Goal: Task Accomplishment & Management: Use online tool/utility

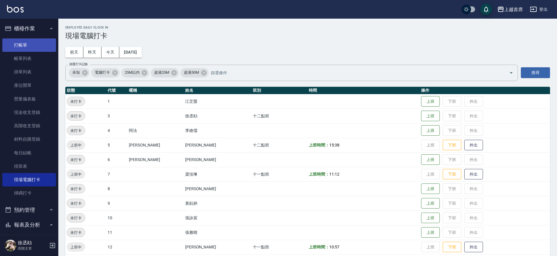
click at [36, 41] on link "打帳單" at bounding box center [29, 45] width 54 height 13
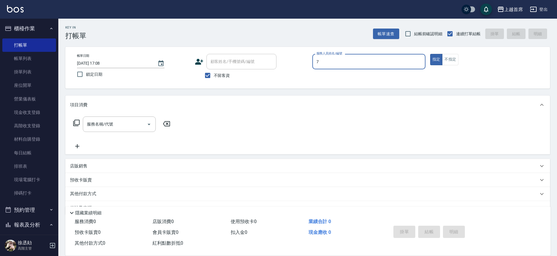
type input "[PERSON_NAME]-7"
type button "true"
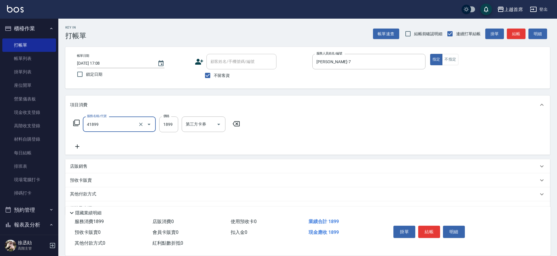
type input "染髮D餐(41899)"
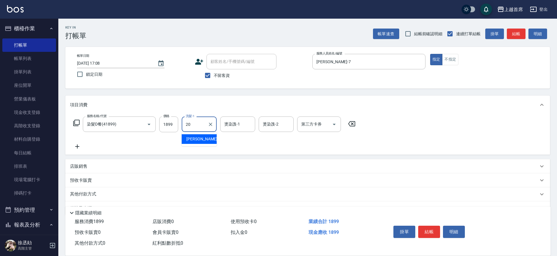
type input "[PERSON_NAME]-20"
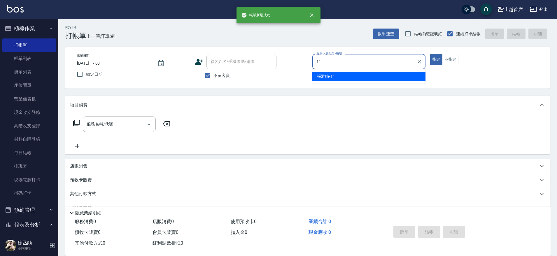
type input "[PERSON_NAME]-11"
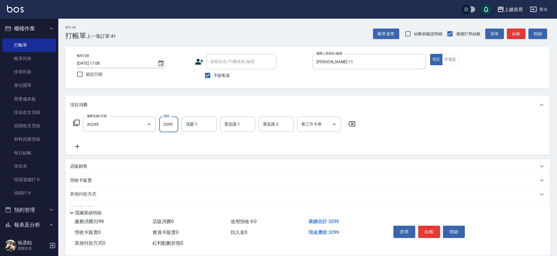
type input "染髮A餐(43299)"
type input "4599"
type input "[PERSON_NAME]-20"
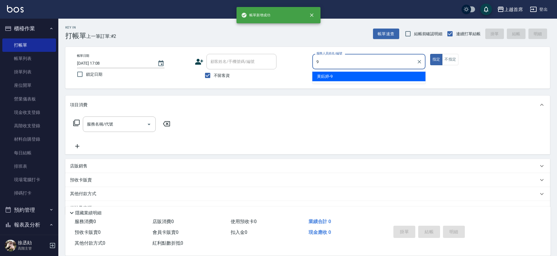
type input "[PERSON_NAME]-9"
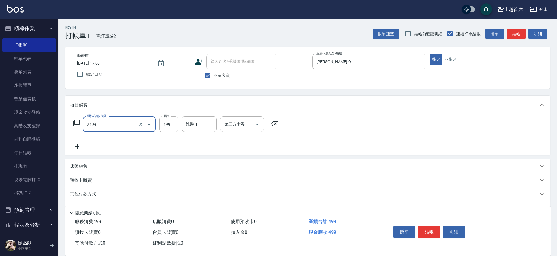
type input "499海鹽洗剪套餐(2499)"
type input "[PERSON_NAME]-23"
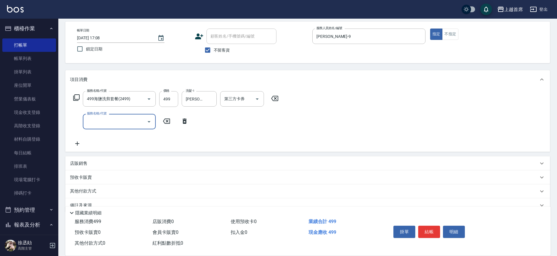
scroll to position [38, 0]
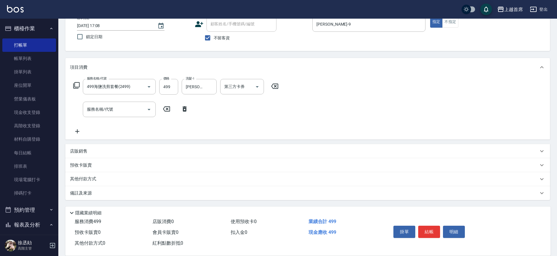
click at [94, 154] on div "店販銷售" at bounding box center [304, 151] width 468 height 6
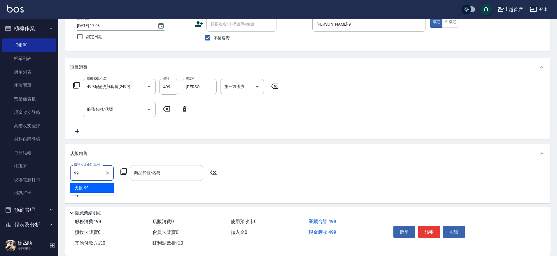
type input "支援-99"
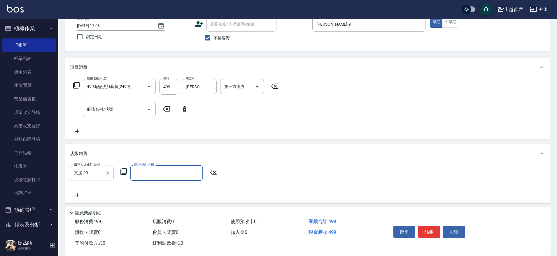
drag, startPoint x: 109, startPoint y: 173, endPoint x: 105, endPoint y: 170, distance: 4.7
click at [109, 173] on icon "Clear" at bounding box center [108, 173] width 6 height 6
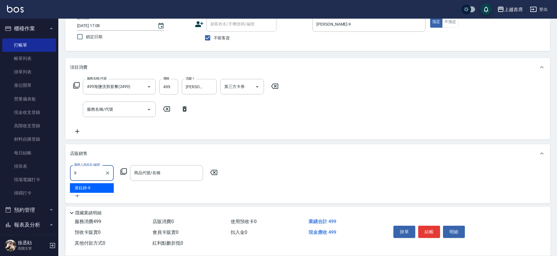
type input "[PERSON_NAME]-9"
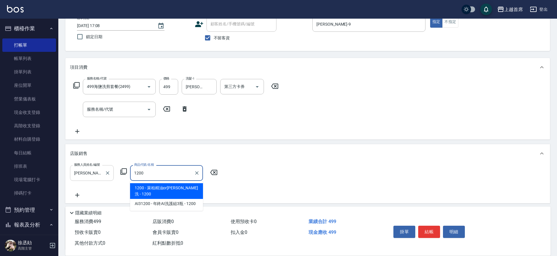
type input "萊柏精油or[PERSON_NAME]"
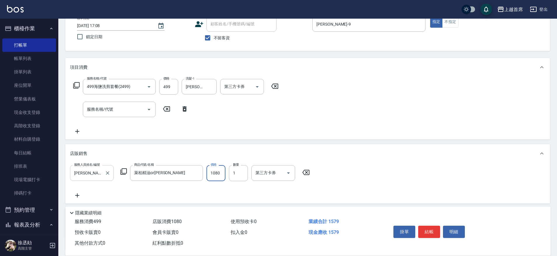
type input "1080"
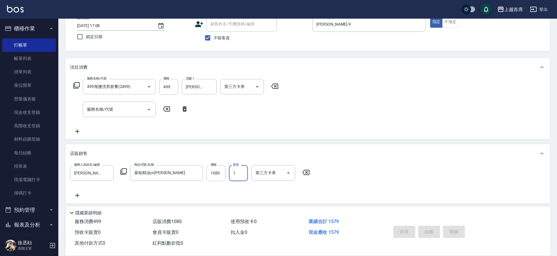
type input "[DATE] 17:13"
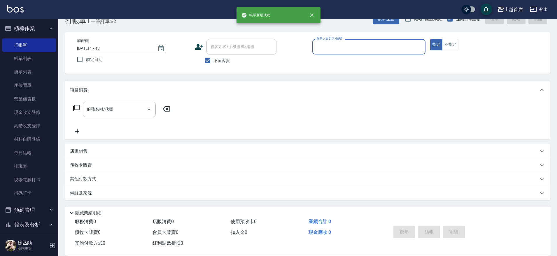
scroll to position [15, 0]
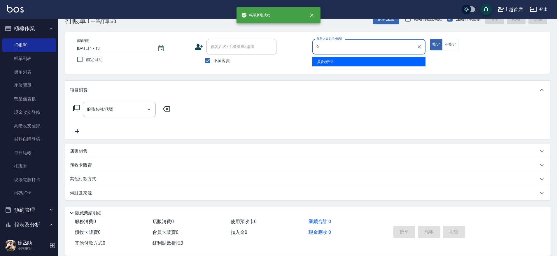
type input "[PERSON_NAME]-9"
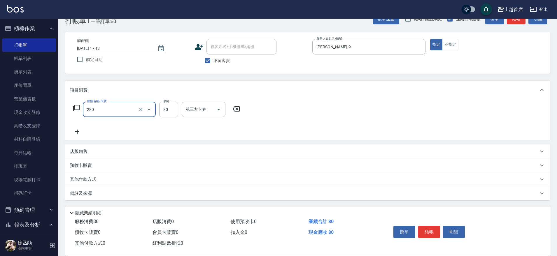
type input "剪瀏海(280)"
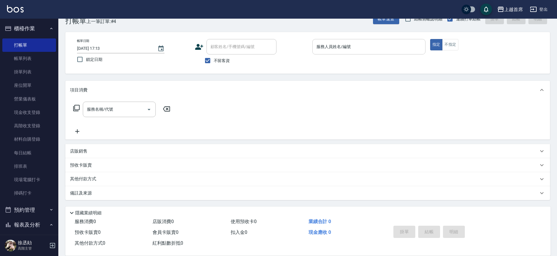
click at [374, 52] on div "服務人員姓名/編號" at bounding box center [368, 46] width 113 height 15
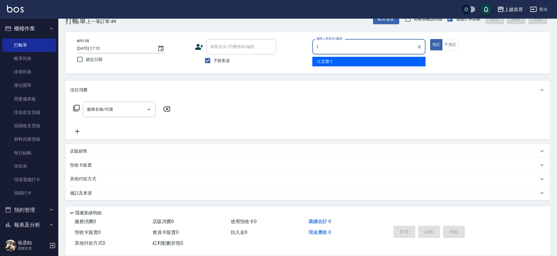
type input "[PERSON_NAME]-1"
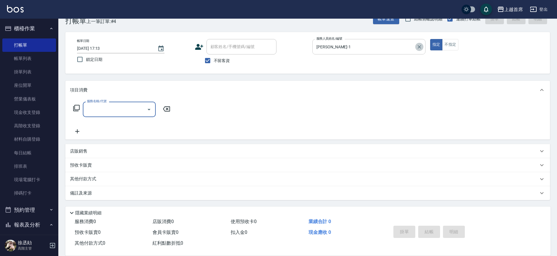
click at [417, 48] on icon "Clear" at bounding box center [420, 47] width 6 height 6
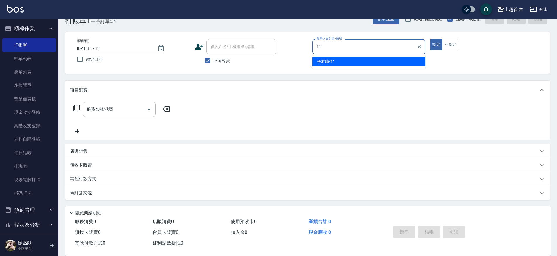
type input "[PERSON_NAME]-11"
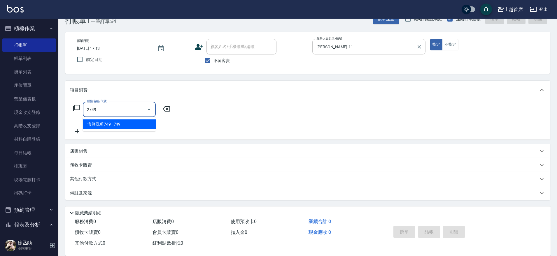
type input "海鹽洗剪749(2749)"
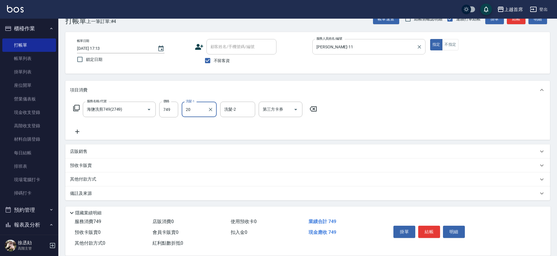
type input "[PERSON_NAME]-20"
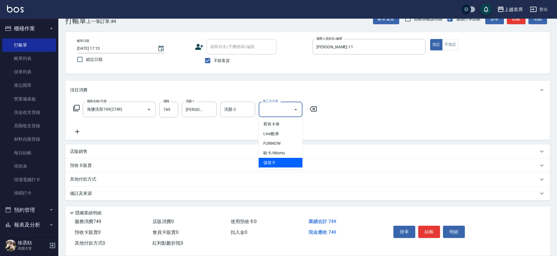
type input "儲值卡"
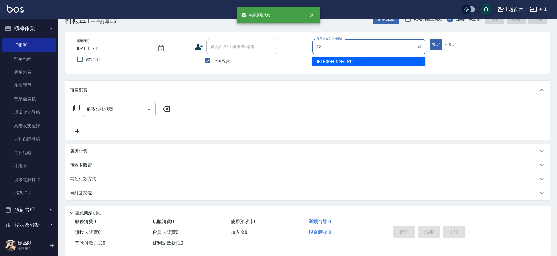
type input "[PERSON_NAME]-12"
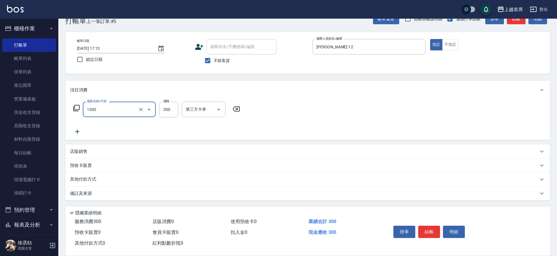
type input "洗髮(1300)"
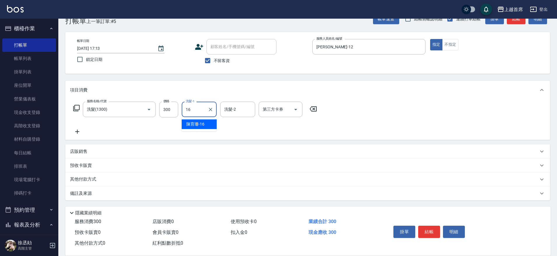
type input "[PERSON_NAME]-16"
click at [92, 153] on div "店販銷售" at bounding box center [304, 152] width 468 height 6
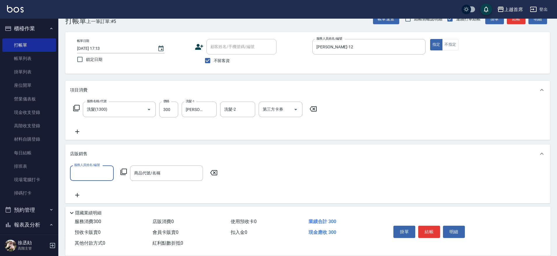
scroll to position [0, 0]
type input "[PERSON_NAME]-12"
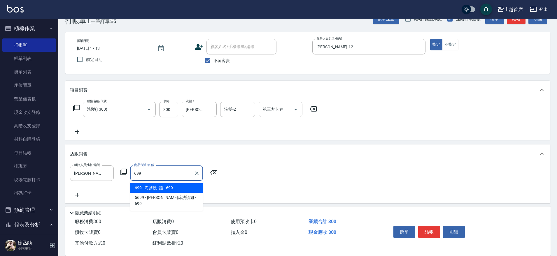
type input "海鹽洗+護"
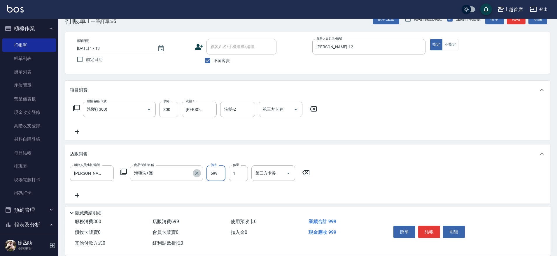
click at [196, 174] on icon "Clear" at bounding box center [197, 174] width 6 height 6
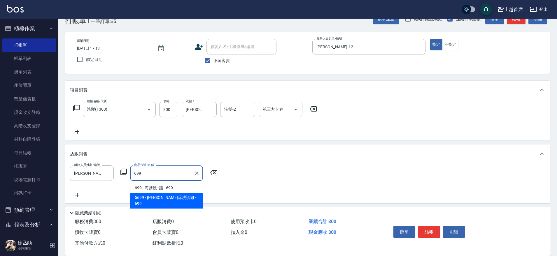
type input "水水沁涼洗護組"
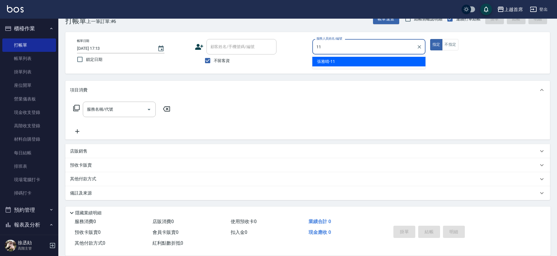
type input "[PERSON_NAME]-11"
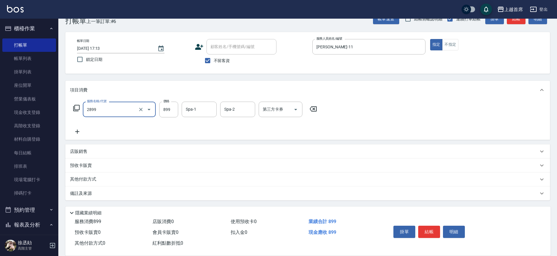
type input "899洗剪去角質套餐(2899)"
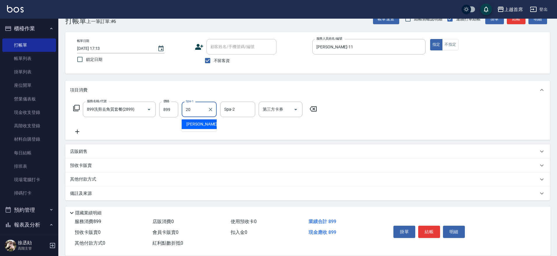
type input "[PERSON_NAME]-20"
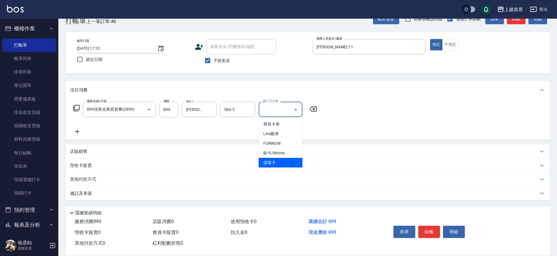
type input "儲值卡"
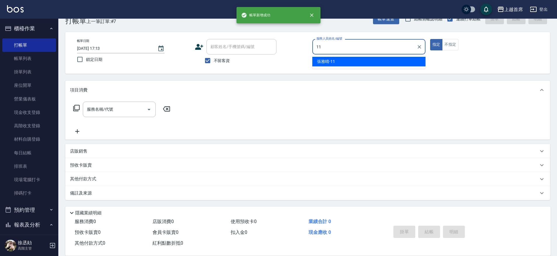
type input "[PERSON_NAME]-11"
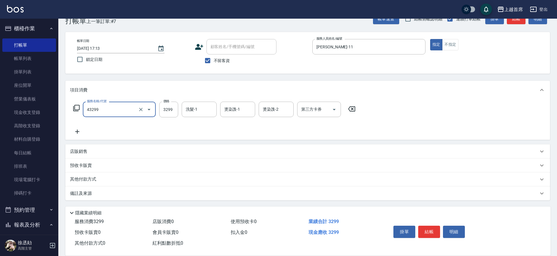
type input "染髮A餐(43299)"
type input "3599"
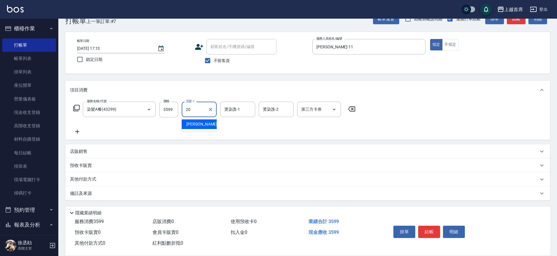
type input "[PERSON_NAME]-20"
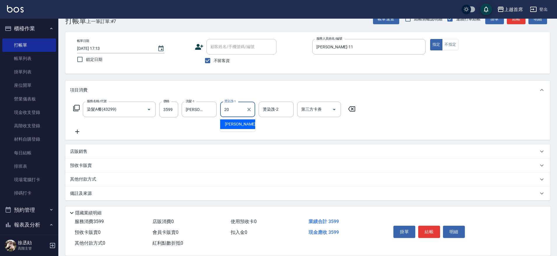
type input "[PERSON_NAME]-20"
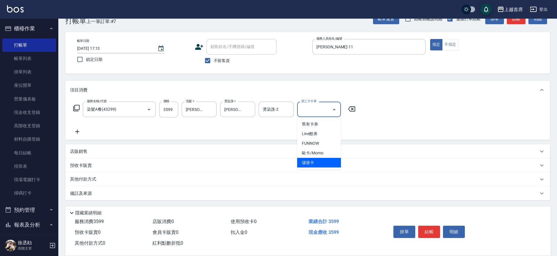
type input "儲值卡"
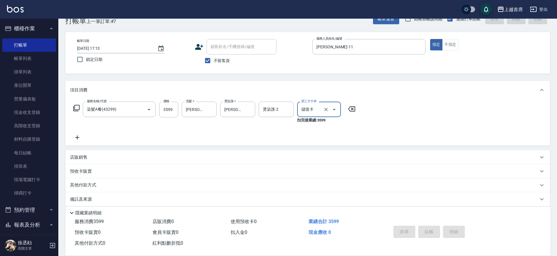
type input "[DATE] 17:14"
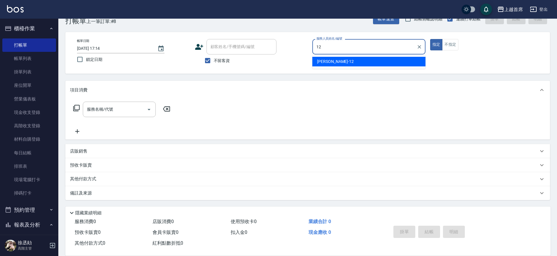
type input "[PERSON_NAME]-12"
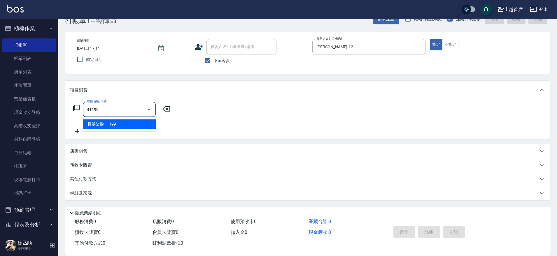
type input "長髮染髮(41199)"
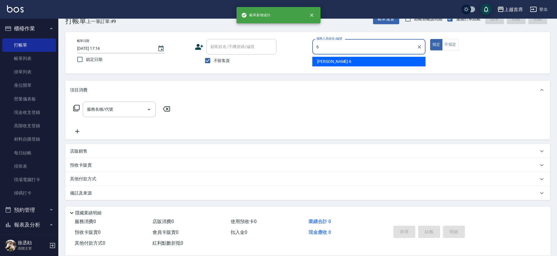
type input "Aki-6"
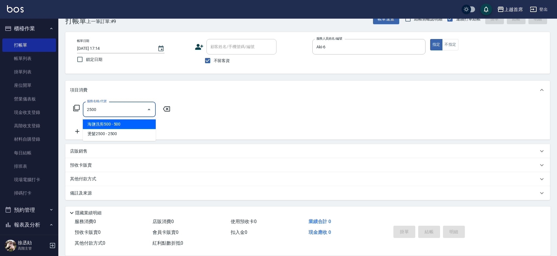
type input "海鹽洗剪500(2500)"
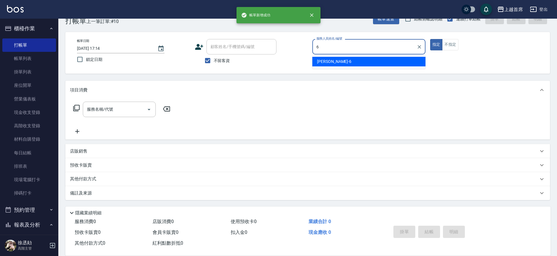
type input "Aki-6"
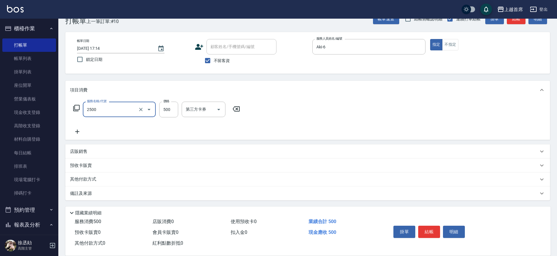
type input "海鹽洗剪500(2500)"
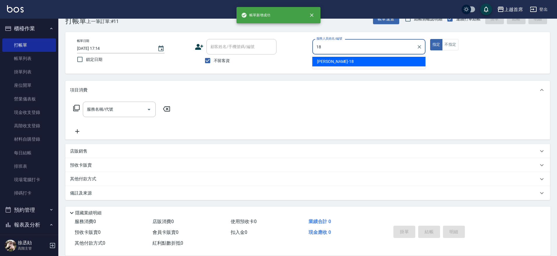
type input "Linda-18"
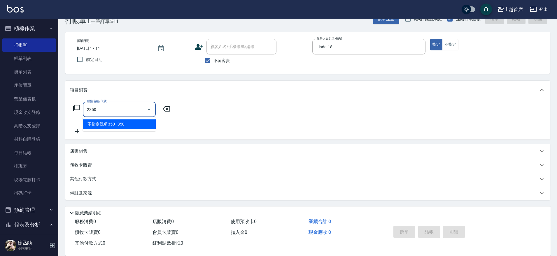
type input "不指定洗剪350(2350)"
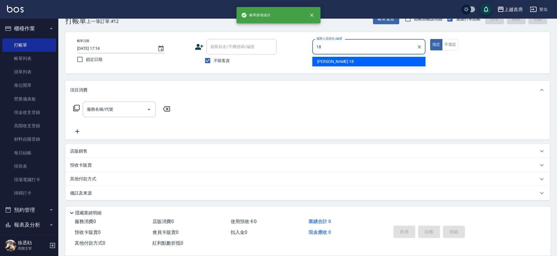
type input "Linda-18"
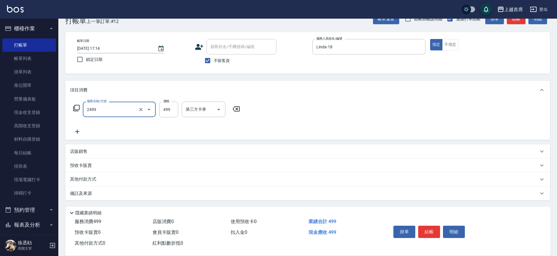
type input "499海鹽洗剪套餐(2499)"
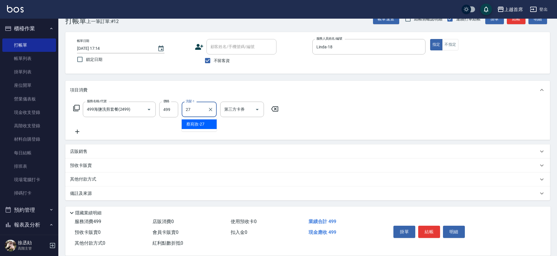
type input "[PERSON_NAME]-27"
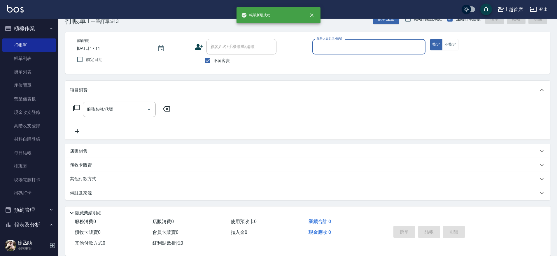
click at [430, 39] on button "指定" at bounding box center [436, 44] width 13 height 11
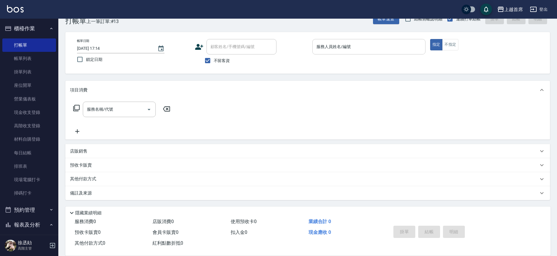
click at [393, 45] on input "服務人員姓名/編號" at bounding box center [369, 47] width 108 height 10
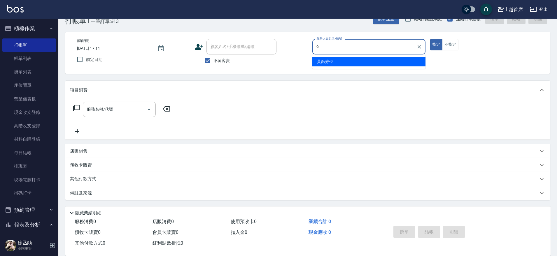
type input "[PERSON_NAME]-9"
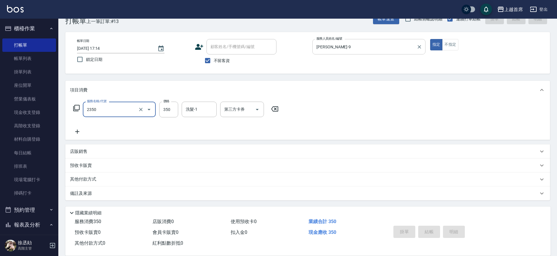
type input "2350"
type input "[DATE] 17:15"
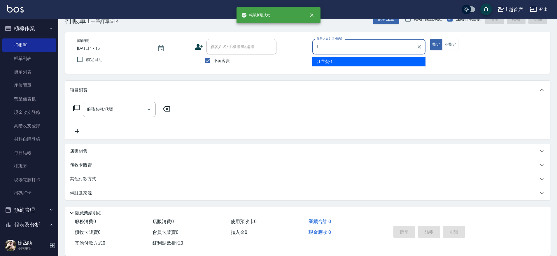
type input "[PERSON_NAME]-1"
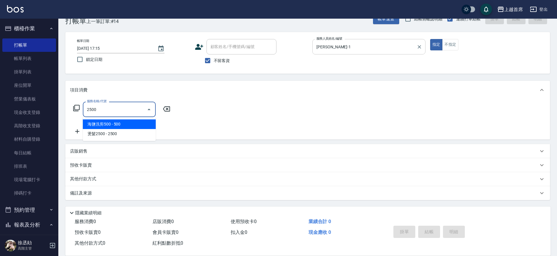
type input "海鹽洗剪500(2500)"
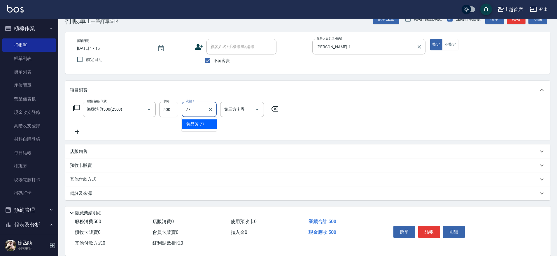
type input "[PERSON_NAME]-77"
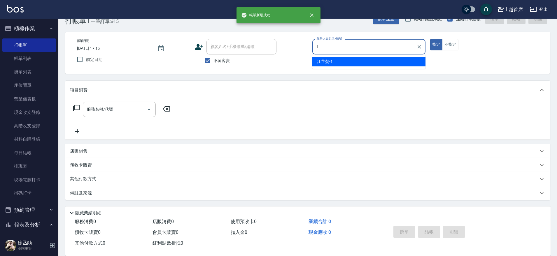
type input "[PERSON_NAME]-1"
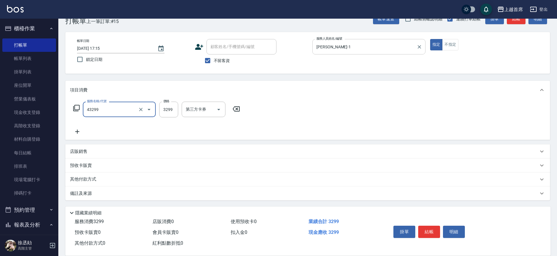
type input "染髮A餐(43299)"
type input "3000"
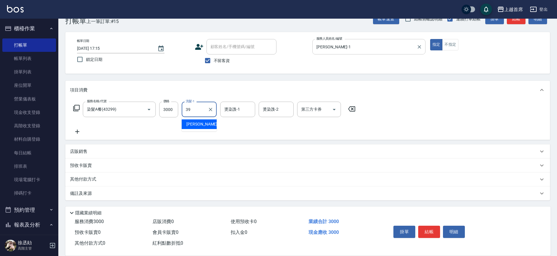
type input "[PERSON_NAME]-39"
type input "339"
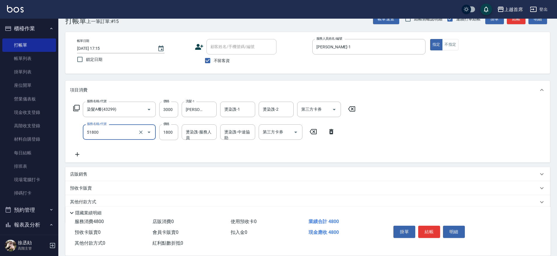
type input "鏡面護髮(51800)"
click at [165, 136] on input "1500" at bounding box center [168, 133] width 19 height 16
type input "1300"
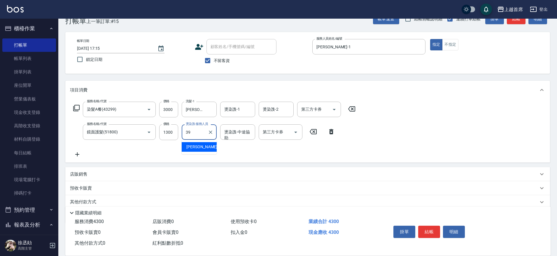
type input "[PERSON_NAME]-39"
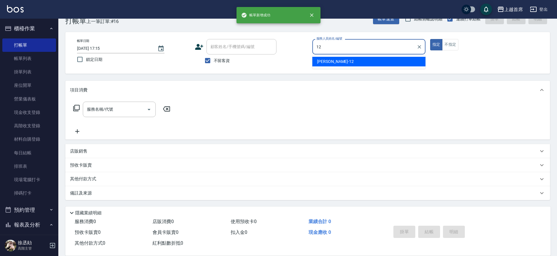
type input "[PERSON_NAME]-12"
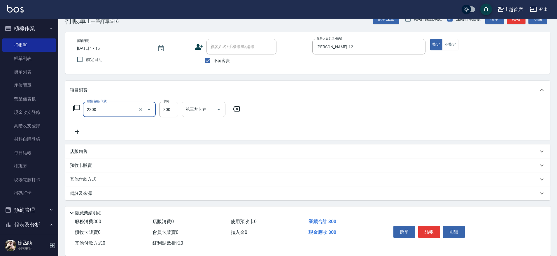
type input "單剪指定300(2300)"
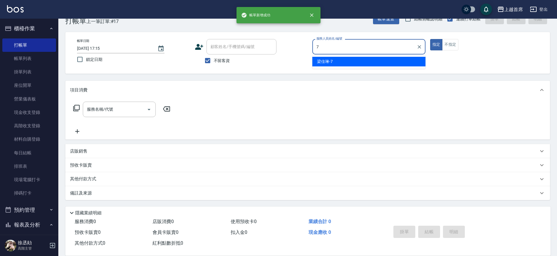
type input "[PERSON_NAME]-7"
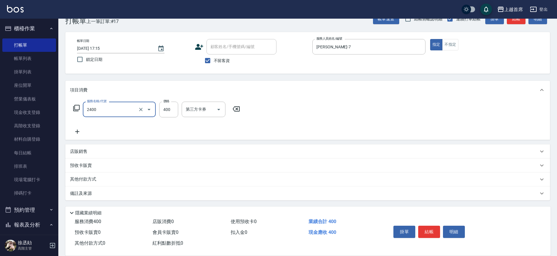
type input "指定一般洗剪400(2400)"
type input "400"
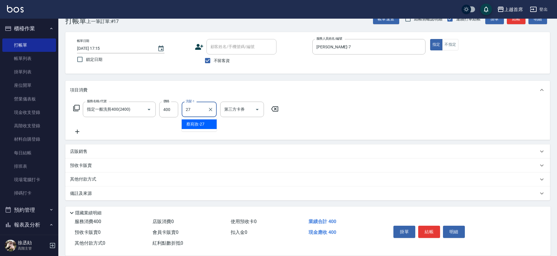
type input "[PERSON_NAME]-27"
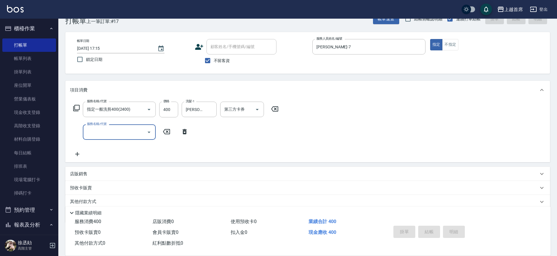
type input "[DATE] 17:16"
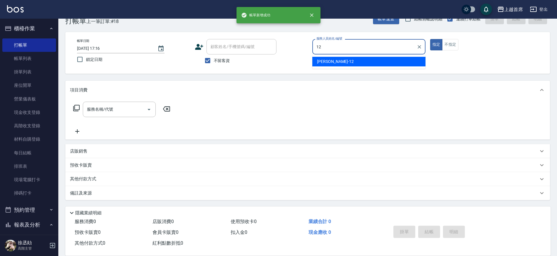
type input "[PERSON_NAME]-12"
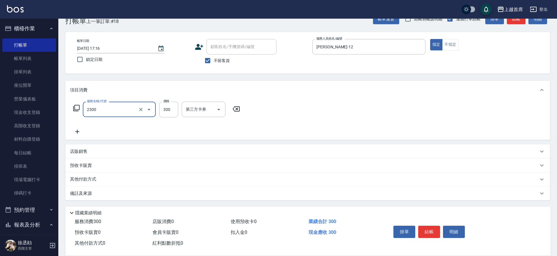
type input "單剪指定300(2300)"
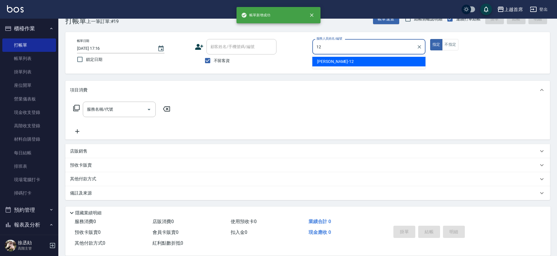
type input "[PERSON_NAME]-12"
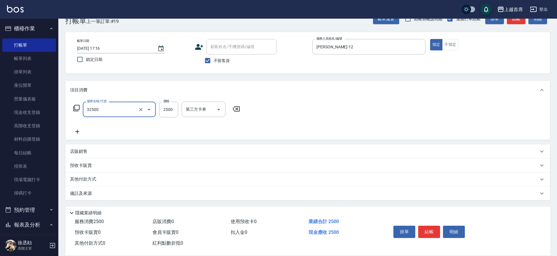
type input "燙髮2500(32500)"
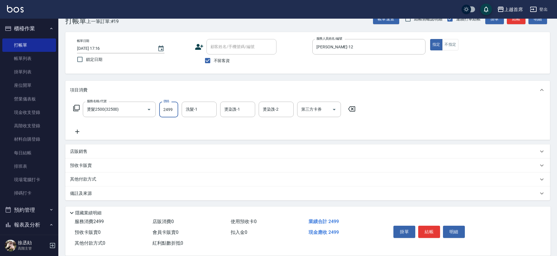
type input "2499"
type input "[PERSON_NAME]-24"
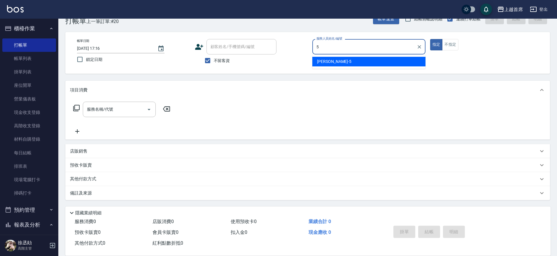
type input "[PERSON_NAME]-5"
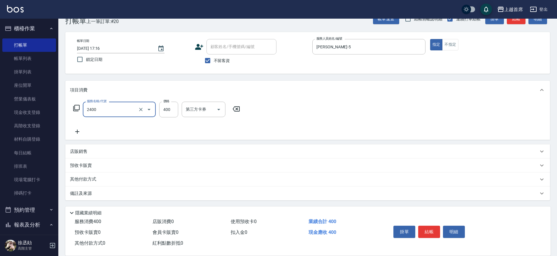
type input "指定一般洗剪400(2400)"
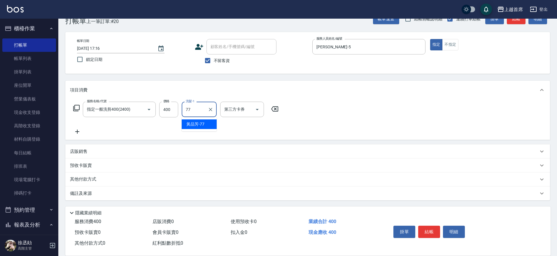
type input "[PERSON_NAME]-77"
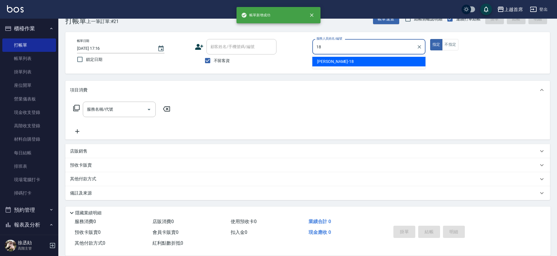
type input "Linda-18"
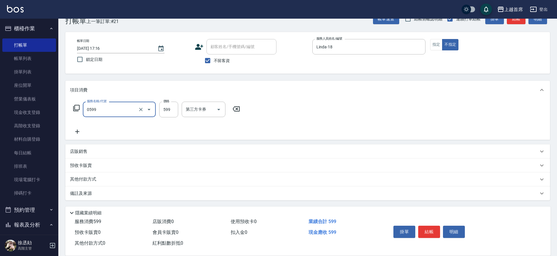
type input "[PERSON_NAME]spa(0599)"
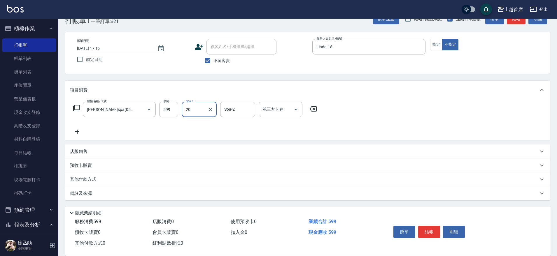
type input "20."
click at [186, 104] on div "Spa-1" at bounding box center [199, 109] width 35 height 15
type input "[PERSON_NAME]-20"
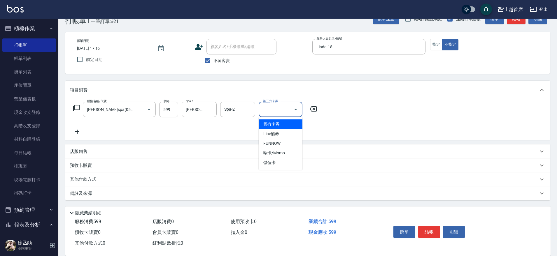
click at [424, 227] on button "結帳" at bounding box center [429, 232] width 22 height 12
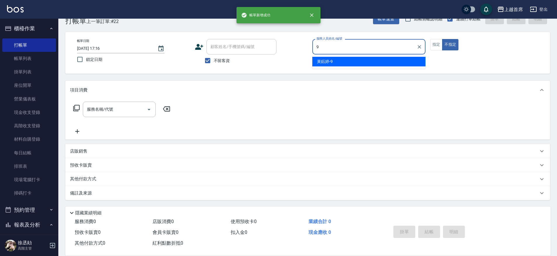
type input "[PERSON_NAME]-9"
type button "false"
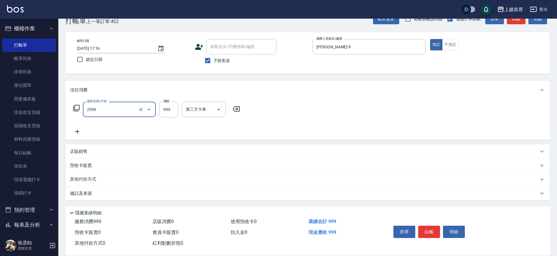
type input "spa精油洗剪套餐999(2999)"
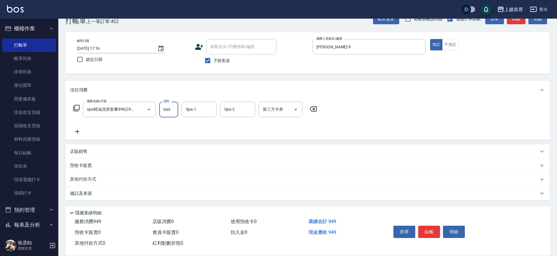
type input "949"
type input "[PERSON_NAME]-23"
click at [98, 150] on div "店販銷售" at bounding box center [304, 152] width 468 height 6
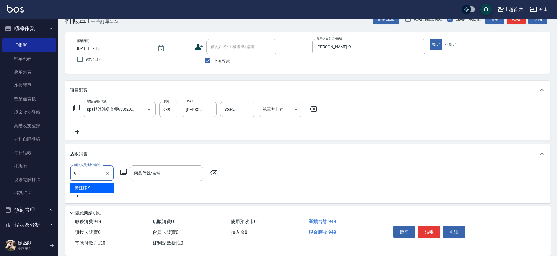
type input "[PERSON_NAME]-9"
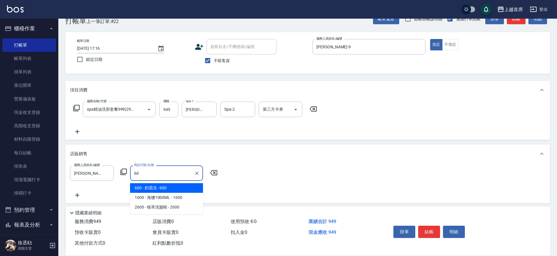
type input "6"
type input "藍色泡泡"
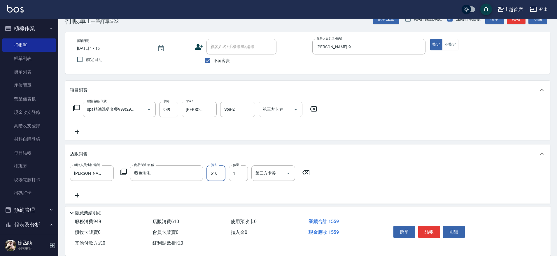
type input "610"
click at [431, 227] on button "結帳" at bounding box center [429, 232] width 22 height 12
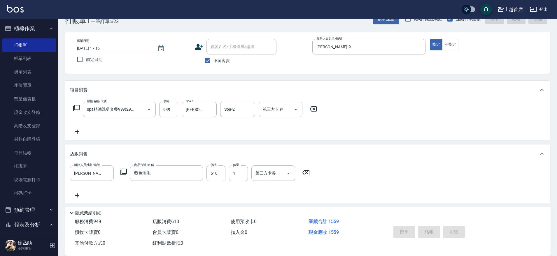
type input "[DATE] 17:17"
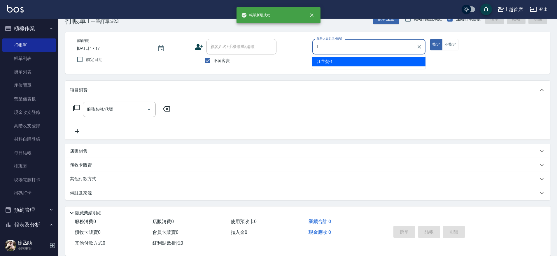
type input "[PERSON_NAME]-1"
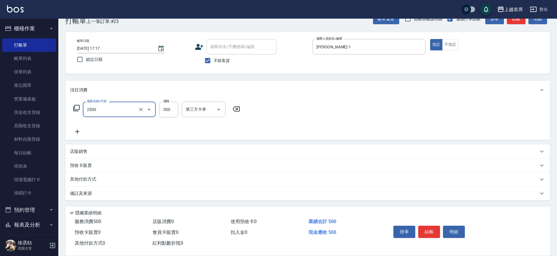
type input "海鹽洗剪500(2500)"
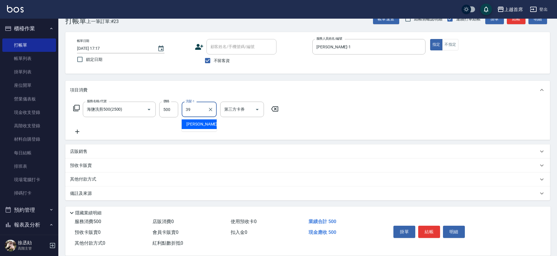
type input "[PERSON_NAME]-39"
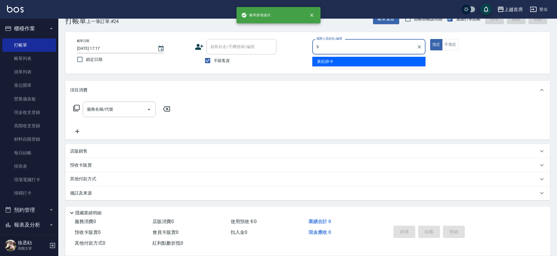
type input "[PERSON_NAME]-9"
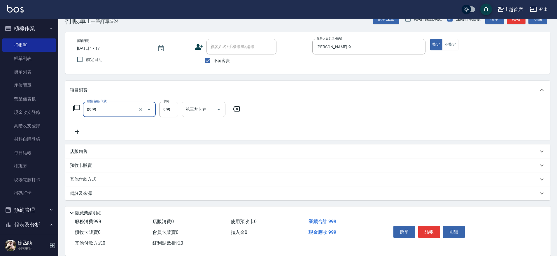
type input "REVIVRE(0999)"
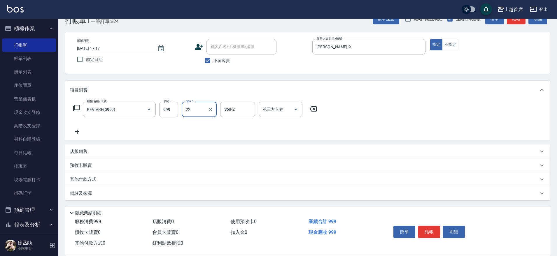
type input "22"
click at [189, 115] on div "Spa-1" at bounding box center [199, 109] width 35 height 15
type input "[PERSON_NAME]-23"
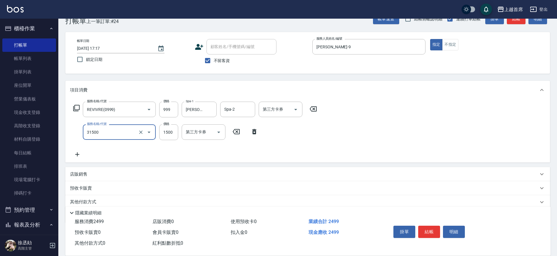
type input "燙髮1500(31500)"
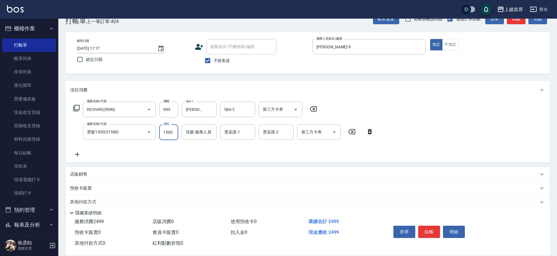
click at [125, 171] on div "店販銷售" at bounding box center [307, 174] width 485 height 14
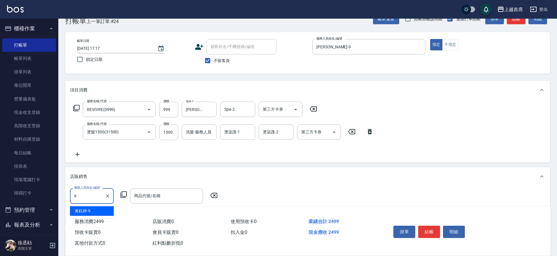
type input "[PERSON_NAME]-9"
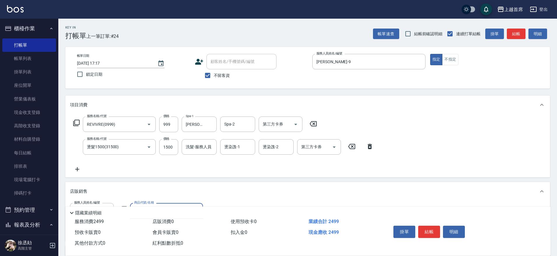
scroll to position [88, 0]
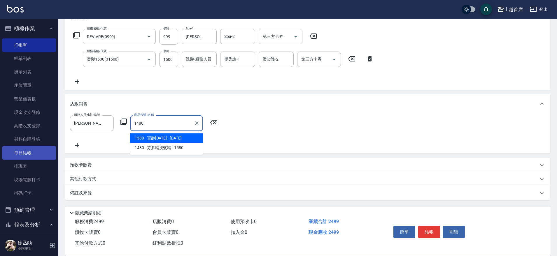
type input "寶齡1480"
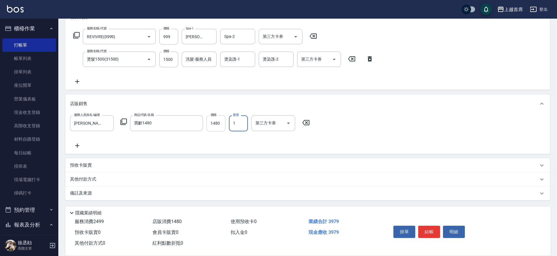
click at [216, 127] on input "1480" at bounding box center [216, 124] width 19 height 16
type input "1330"
type input "[DATE] 17:18"
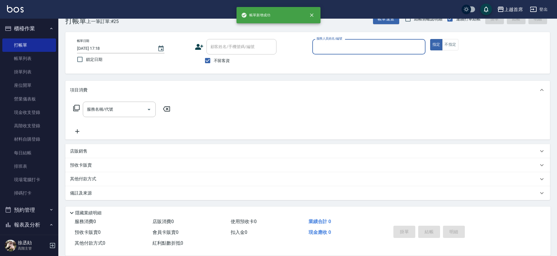
scroll to position [15, 0]
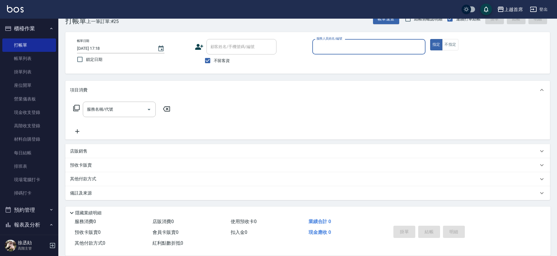
click at [26, 28] on button "櫃檯作業" at bounding box center [29, 28] width 54 height 15
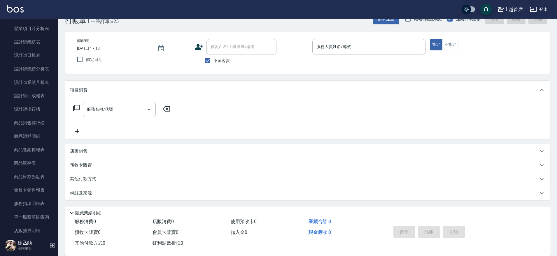
scroll to position [228, 0]
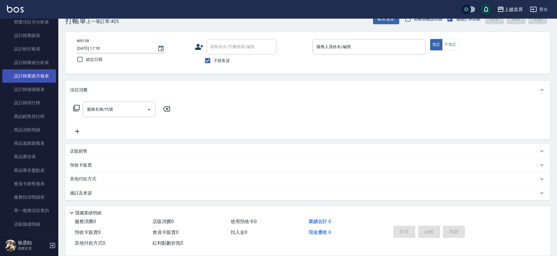
click at [39, 106] on link "設計師排行榜" at bounding box center [29, 102] width 54 height 13
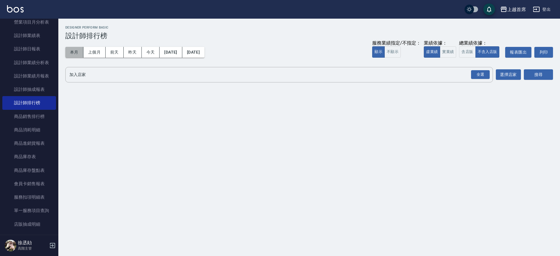
click at [80, 54] on button "本月" at bounding box center [74, 52] width 18 height 11
click at [442, 50] on button "實業績" at bounding box center [448, 51] width 16 height 11
click at [477, 76] on div "全選" at bounding box center [480, 74] width 19 height 9
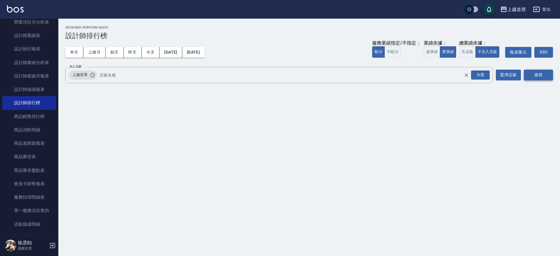
click at [544, 70] on button "搜尋" at bounding box center [538, 75] width 29 height 11
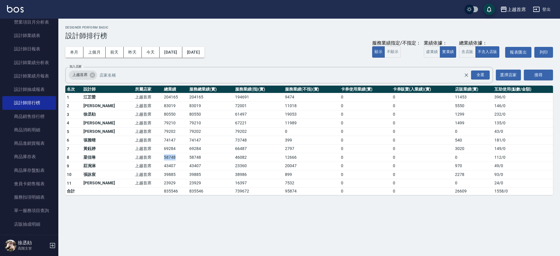
drag, startPoint x: 142, startPoint y: 158, endPoint x: 164, endPoint y: 158, distance: 21.6
click at [164, 158] on tr "8 [PERSON_NAME]首席 58748 58748 46082 12666 0 0 0 112 / 0" at bounding box center [309, 157] width 488 height 9
click at [188, 140] on td "74147" at bounding box center [211, 140] width 46 height 9
click at [150, 54] on button "今天" at bounding box center [151, 52] width 18 height 11
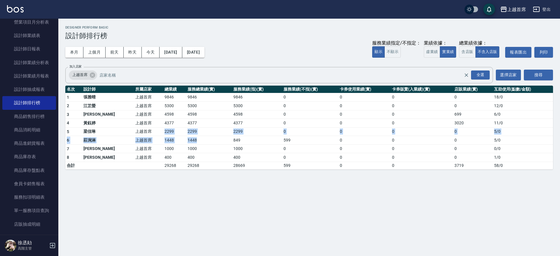
drag, startPoint x: 136, startPoint y: 133, endPoint x: 181, endPoint y: 136, distance: 45.6
click at [181, 136] on tbody "1 [PERSON_NAME]首席 9846 9846 9846 0 0 0 0 18 / 0 2 [PERSON_NAME] 上越首席 5300 5300 …" at bounding box center [309, 131] width 488 height 76
click at [172, 175] on div "上越首席 [DATE] - [DATE] 設計師排行榜 列印時間： [DATE][PHONE_NUMBER]:30 Designer Perform Basi…" at bounding box center [309, 98] width 502 height 158
click at [70, 52] on button "本月" at bounding box center [74, 52] width 18 height 11
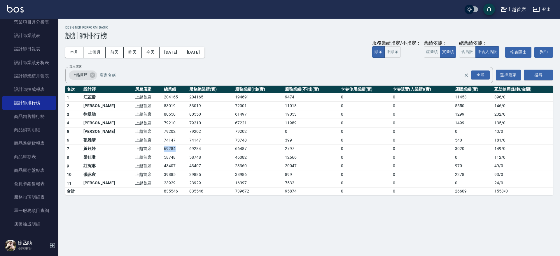
drag, startPoint x: 142, startPoint y: 149, endPoint x: 169, endPoint y: 149, distance: 27.1
click at [167, 149] on tr "7 [PERSON_NAME]首席 69284 69284 66487 2797 0 0 3020 149 / 0" at bounding box center [309, 149] width 488 height 9
click at [169, 149] on td "69284" at bounding box center [174, 149] width 25 height 9
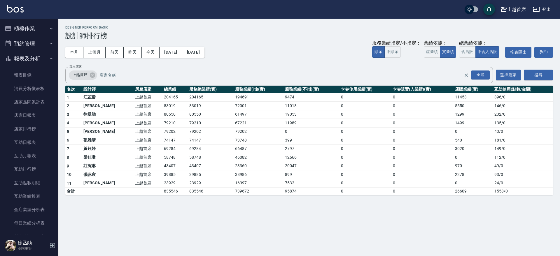
click at [39, 24] on button "櫃檯作業" at bounding box center [29, 28] width 54 height 15
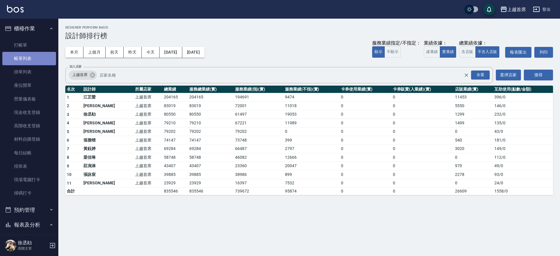
click at [43, 57] on link "帳單列表" at bounding box center [29, 58] width 54 height 13
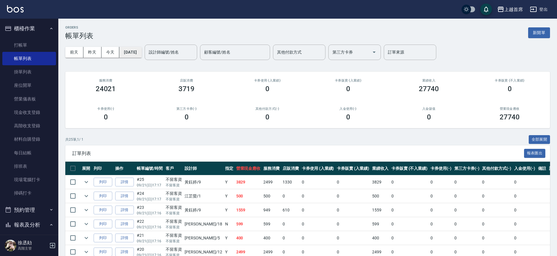
click at [141, 54] on button "[DATE]" at bounding box center [130, 52] width 22 height 11
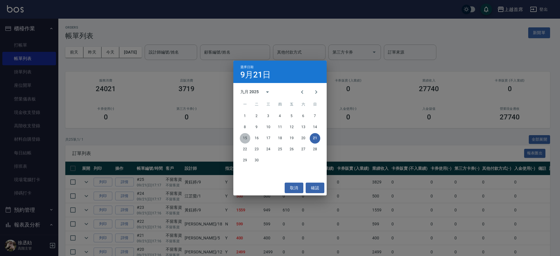
click at [246, 140] on button "15" at bounding box center [245, 138] width 11 height 11
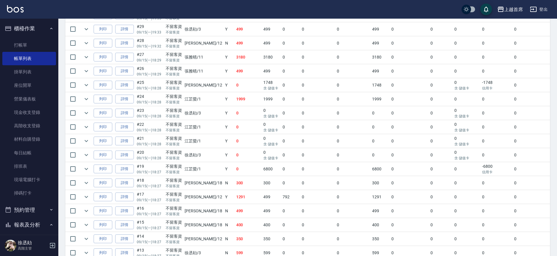
drag, startPoint x: 285, startPoint y: 124, endPoint x: 291, endPoint y: 161, distance: 37.3
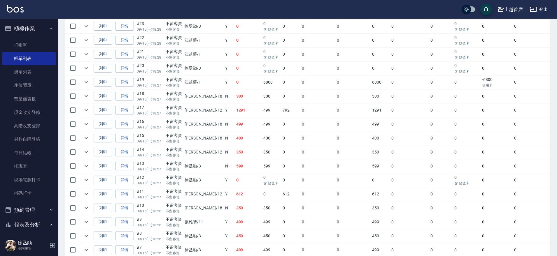
drag, startPoint x: 255, startPoint y: 107, endPoint x: 254, endPoint y: 119, distance: 12.0
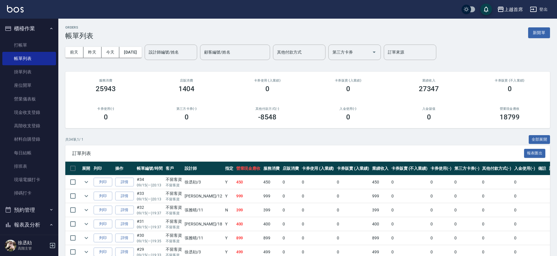
drag, startPoint x: 244, startPoint y: 102, endPoint x: 200, endPoint y: 29, distance: 85.4
click at [133, 52] on button "[DATE]" at bounding box center [130, 52] width 22 height 11
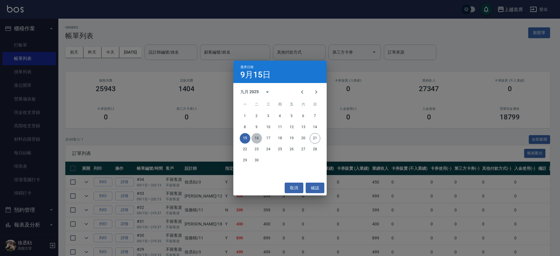
click at [258, 138] on button "16" at bounding box center [256, 138] width 11 height 11
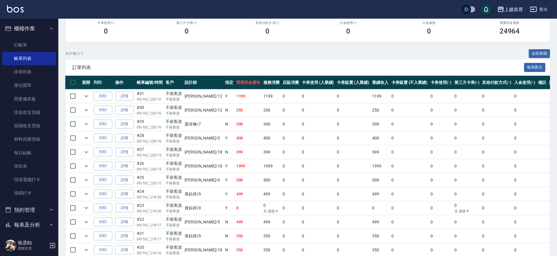
drag, startPoint x: 247, startPoint y: 111, endPoint x: 244, endPoint y: 125, distance: 13.8
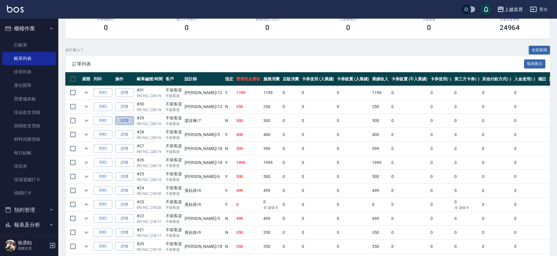
click at [122, 121] on link "詳情" at bounding box center [124, 120] width 19 height 9
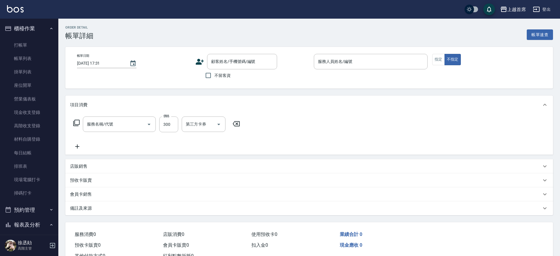
type input "[DATE] 20:16"
checkbox input "true"
type input "[PERSON_NAME]-7"
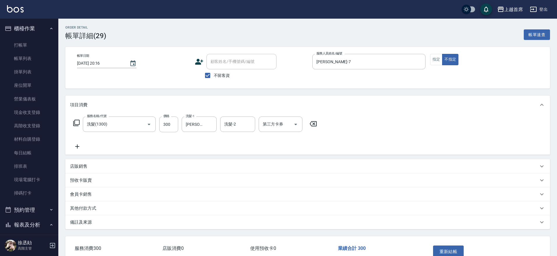
type input "洗髮(1300)"
click at [210, 122] on icon "Clear" at bounding box center [211, 125] width 6 height 6
click at [454, 248] on button "重新結帳" at bounding box center [448, 252] width 31 height 12
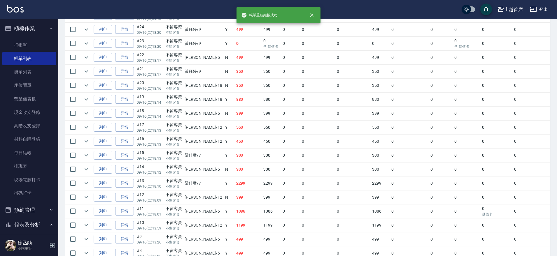
drag, startPoint x: 237, startPoint y: 85, endPoint x: 250, endPoint y: 141, distance: 57.7
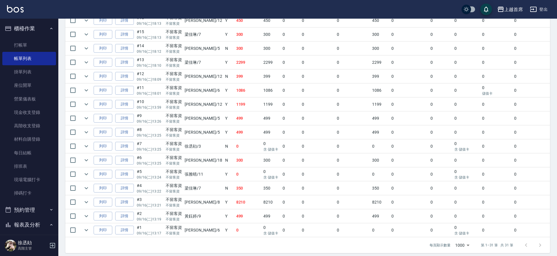
scroll to position [366, 0]
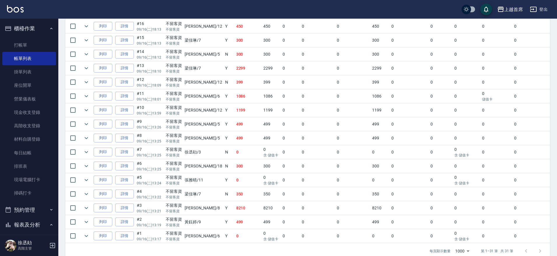
drag, startPoint x: 246, startPoint y: 142, endPoint x: 239, endPoint y: 126, distance: 18.0
click at [127, 68] on link "詳情" at bounding box center [124, 68] width 19 height 9
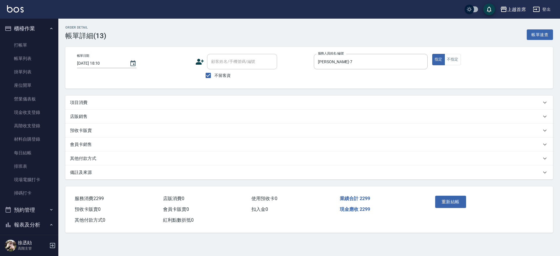
type input "[DATE] 18:10"
checkbox input "true"
type input "[PERSON_NAME]-7"
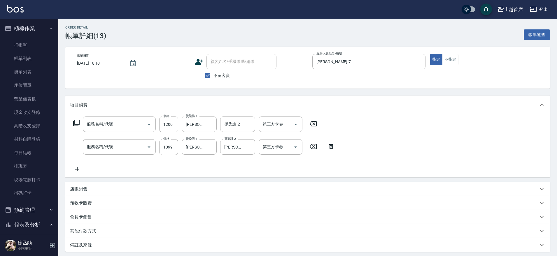
type input "鉑金護髮(51500)"
type input "加長染髮(41099)"
click at [210, 124] on icon "Clear" at bounding box center [211, 125] width 6 height 6
click at [249, 151] on button "Clear" at bounding box center [249, 147] width 8 height 8
click at [210, 147] on icon "Clear" at bounding box center [211, 148] width 4 height 4
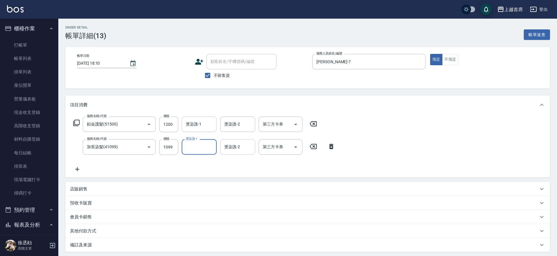
click at [244, 151] on input "燙染謢-2" at bounding box center [238, 147] width 30 height 10
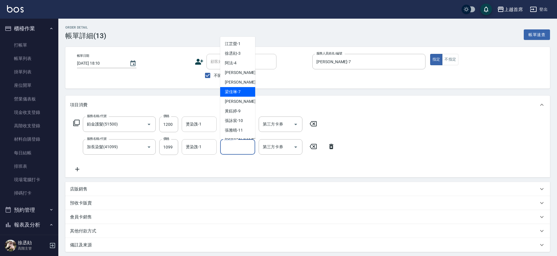
click at [235, 95] on div "[PERSON_NAME]-7" at bounding box center [237, 92] width 35 height 10
type input "[PERSON_NAME]-7"
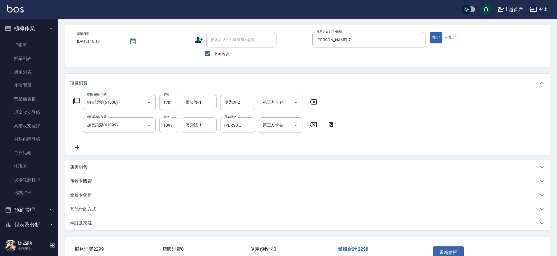
scroll to position [59, 0]
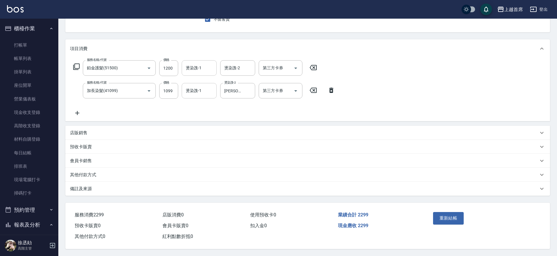
drag, startPoint x: 264, startPoint y: 161, endPoint x: 256, endPoint y: 197, distance: 36.4
click at [453, 212] on button "重新結帳" at bounding box center [448, 218] width 31 height 12
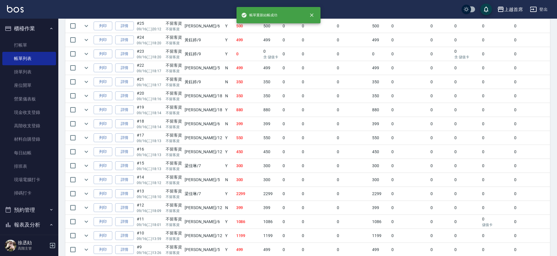
drag, startPoint x: 294, startPoint y: 171, endPoint x: 290, endPoint y: 206, distance: 35.2
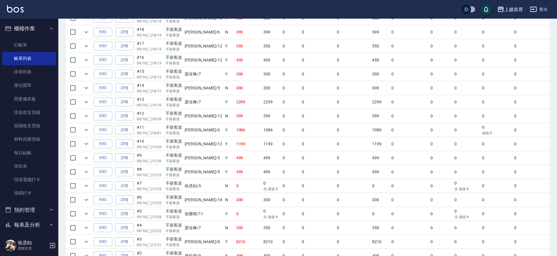
drag, startPoint x: 278, startPoint y: 153, endPoint x: 277, endPoint y: 169, distance: 16.1
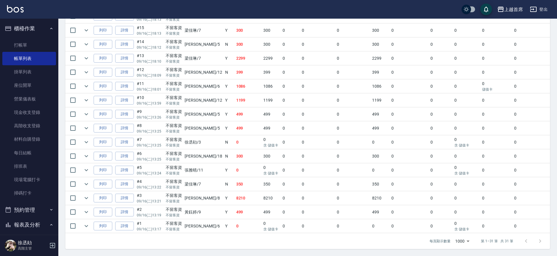
scroll to position [382, 0]
drag, startPoint x: 277, startPoint y: 170, endPoint x: 272, endPoint y: 186, distance: 16.0
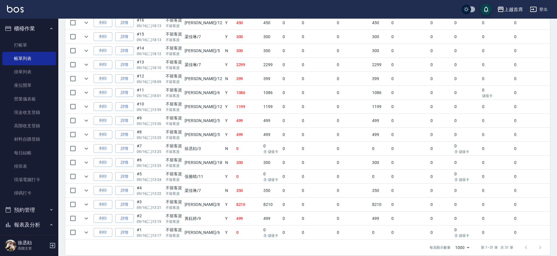
scroll to position [0, 0]
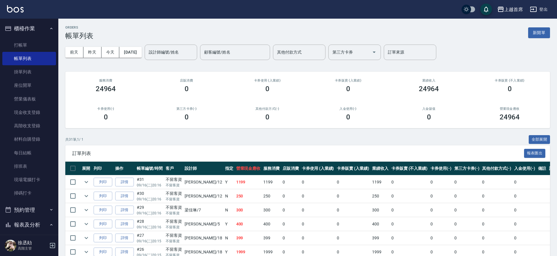
drag, startPoint x: 235, startPoint y: 148, endPoint x: 152, endPoint y: 29, distance: 146.2
click at [137, 55] on button "[DATE]" at bounding box center [130, 52] width 22 height 11
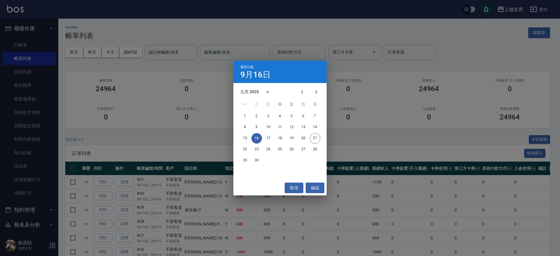
click at [274, 139] on div "15 16 17 18 19 20 21" at bounding box center [279, 138] width 93 height 11
click at [269, 138] on button "17" at bounding box center [268, 138] width 11 height 11
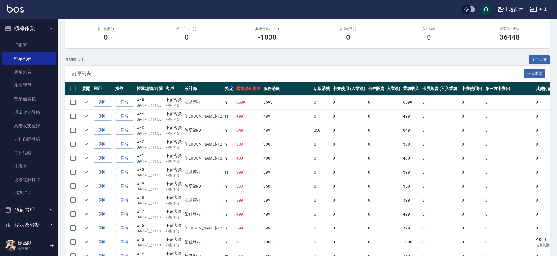
drag, startPoint x: 279, startPoint y: 107, endPoint x: 279, endPoint y: 134, distance: 27.7
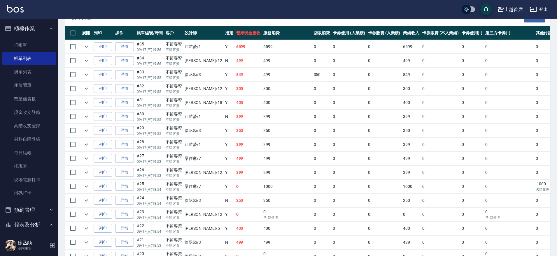
drag, startPoint x: 279, startPoint y: 134, endPoint x: 277, endPoint y: 147, distance: 12.8
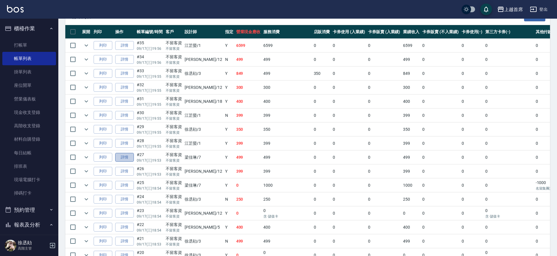
click at [127, 157] on link "詳情" at bounding box center [124, 157] width 19 height 9
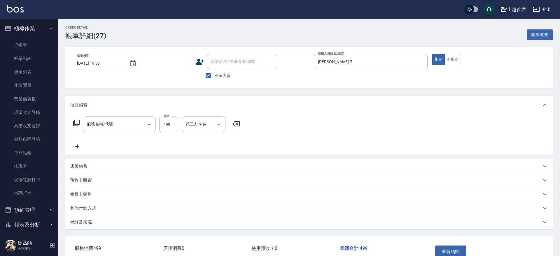
type input "[DATE] 19:53"
checkbox input "true"
type input "[PERSON_NAME]-7"
type input "499海鹽洗剪套餐(2499)"
click at [212, 122] on icon "Clear" at bounding box center [211, 125] width 6 height 6
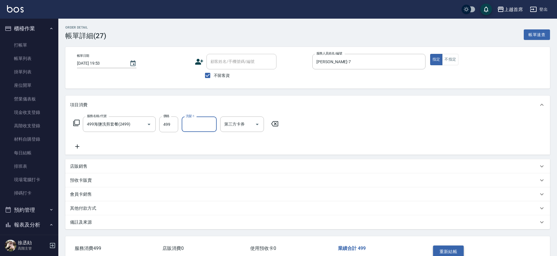
click at [452, 252] on button "重新結帳" at bounding box center [448, 252] width 31 height 12
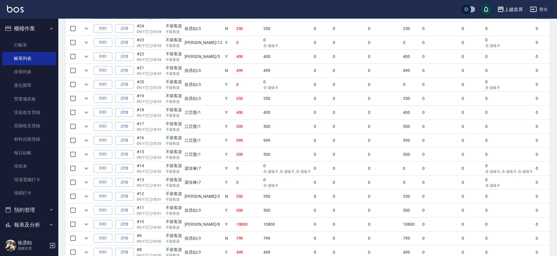
drag, startPoint x: 286, startPoint y: 157, endPoint x: 288, endPoint y: 176, distance: 18.8
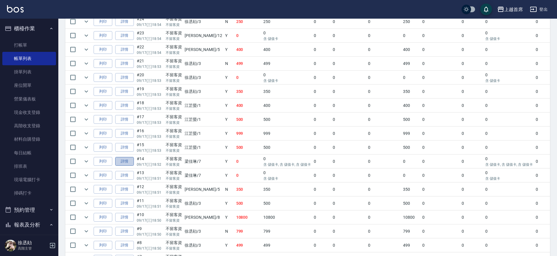
click at [120, 163] on link "詳情" at bounding box center [124, 161] width 19 height 9
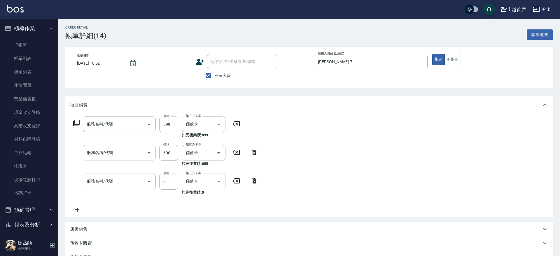
type input "[DATE] 18:52"
checkbox input "true"
type input "[PERSON_NAME]-7"
type input "染髮D餐(41899)"
type input "漂髮800(4800)"
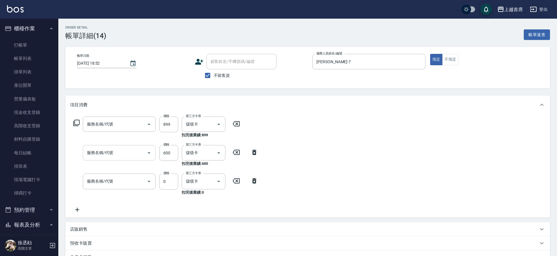
type input "漂髮800(4800)"
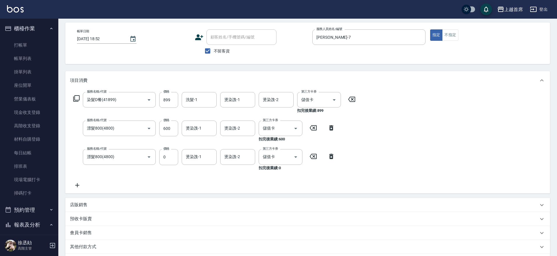
scroll to position [99, 0]
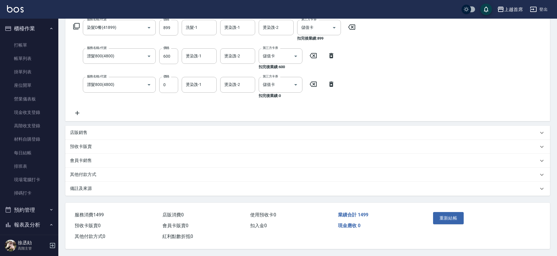
drag, startPoint x: 377, startPoint y: 185, endPoint x: 429, endPoint y: 235, distance: 72.6
click at [444, 215] on button "重新結帳" at bounding box center [448, 218] width 31 height 12
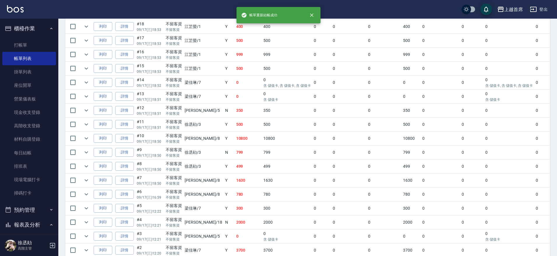
scroll to position [438, 0]
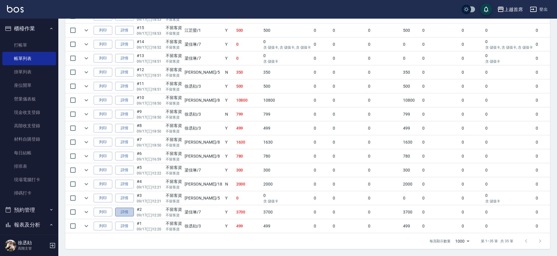
click at [124, 208] on link "詳情" at bounding box center [124, 212] width 19 height 9
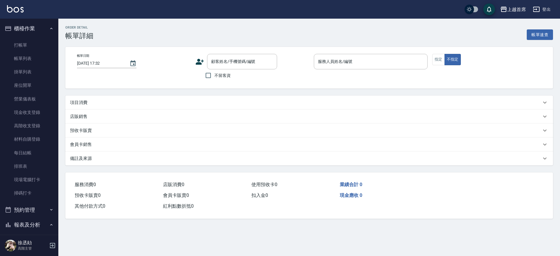
type input "[DATE] 12:20"
checkbox input "true"
type input "[PERSON_NAME]-7"
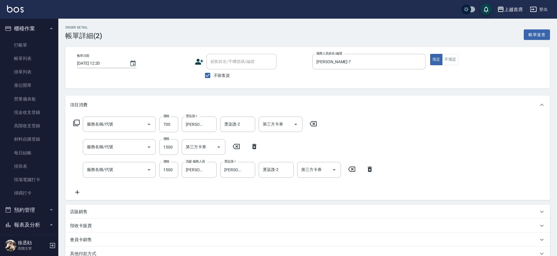
type input "乳清蛋白(5750)"
type input "染髮(41499)"
click at [247, 172] on icon "Clear" at bounding box center [249, 170] width 6 height 6
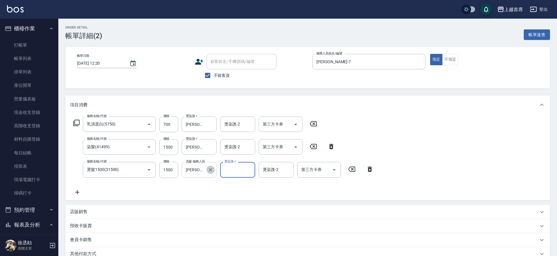
click at [213, 170] on icon "Clear" at bounding box center [211, 170] width 6 height 6
click at [210, 146] on icon "Clear" at bounding box center [211, 148] width 4 height 4
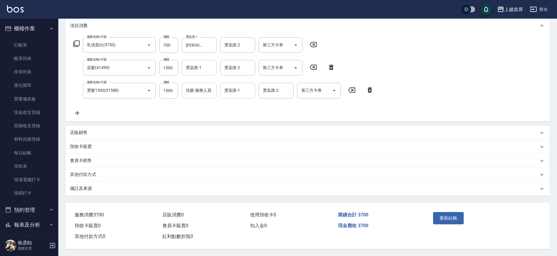
drag, startPoint x: 279, startPoint y: 179, endPoint x: 333, endPoint y: 209, distance: 61.8
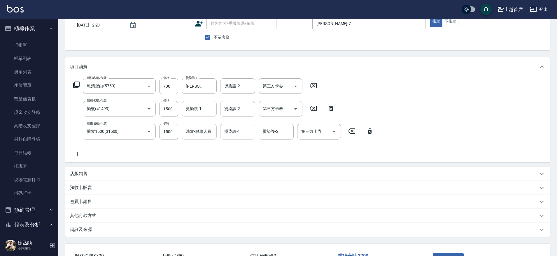
drag, startPoint x: 465, startPoint y: 226, endPoint x: 461, endPoint y: 240, distance: 14.8
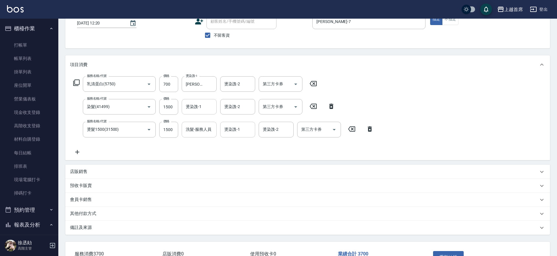
scroll to position [41, 0]
click at [458, 252] on div "重新結帳" at bounding box center [457, 260] width 53 height 25
click at [458, 252] on button "重新結帳" at bounding box center [448, 257] width 31 height 12
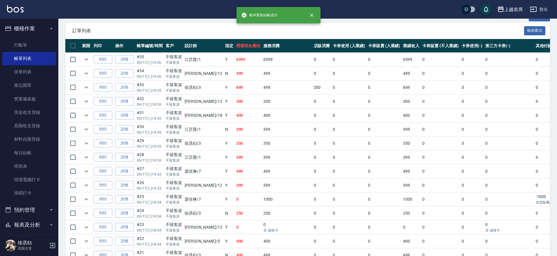
drag, startPoint x: 204, startPoint y: 121, endPoint x: 206, endPoint y: 136, distance: 14.3
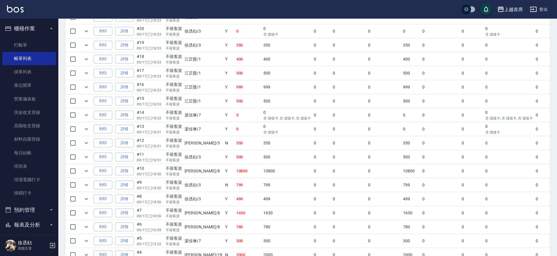
drag, startPoint x: 209, startPoint y: 84, endPoint x: 210, endPoint y: 137, distance: 52.5
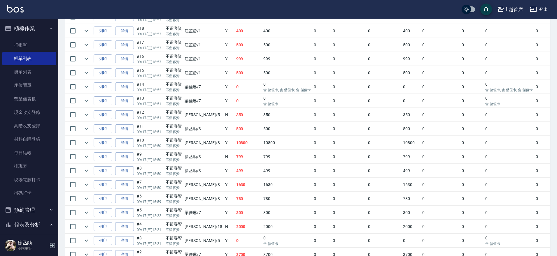
scroll to position [280, 0]
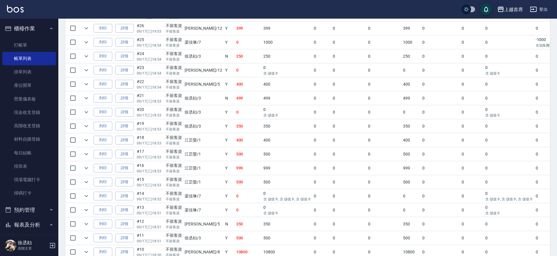
click at [36, 38] on ul "打帳單 帳單列表 掛單列表 座位開單 營業儀表板 現金收支登錄 高階收支登錄 材料自購登錄 每日結帳 排班表 現場電腦打卡 掃碼打卡" at bounding box center [29, 119] width 54 height 167
click at [36, 43] on link "打帳單" at bounding box center [29, 45] width 54 height 13
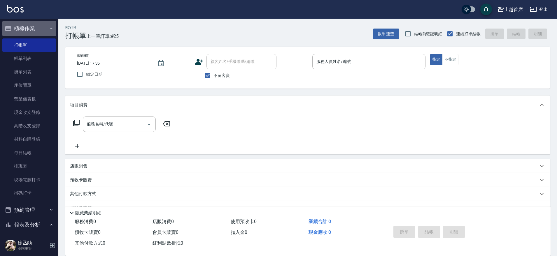
click at [42, 29] on button "櫃檯作業" at bounding box center [29, 28] width 54 height 15
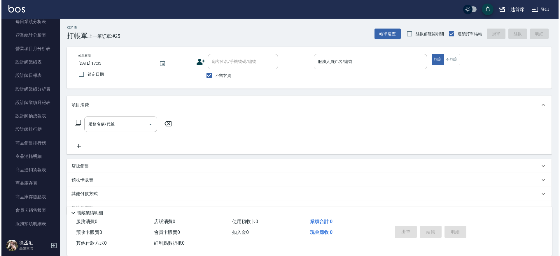
scroll to position [203, 0]
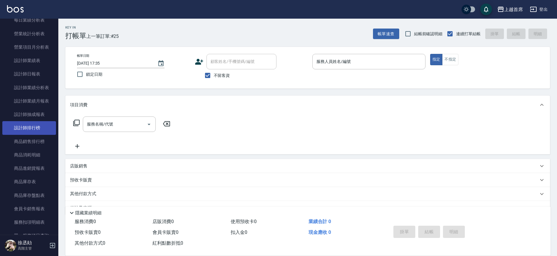
click at [32, 131] on link "設計師排行榜" at bounding box center [29, 127] width 54 height 13
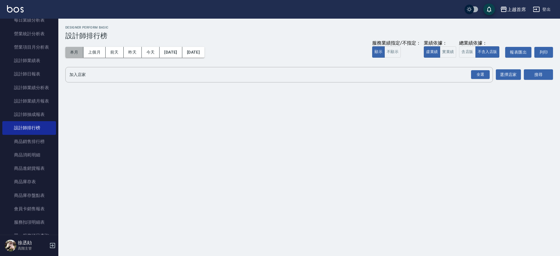
click at [79, 56] on button "本月" at bounding box center [74, 52] width 18 height 11
click at [79, 55] on button "本月" at bounding box center [74, 52] width 18 height 11
click at [445, 55] on button "實業績" at bounding box center [448, 51] width 16 height 11
click at [502, 75] on button "選擇店家" at bounding box center [508, 74] width 25 height 11
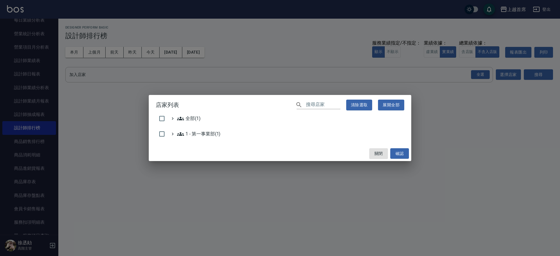
click at [488, 73] on div "店家列表 ​ 清除選取 展開全部 全部(1) 1 - 第一事業部(1) 關閉 確認" at bounding box center [280, 128] width 560 height 256
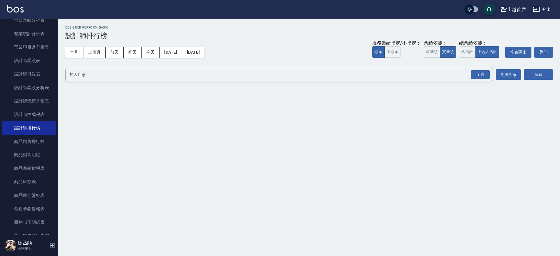
click at [488, 73] on div "店家列表 ​ 清除選取 展開全部 全部(1) 1 - 第一事業部(1) 關閉 確認" at bounding box center [280, 128] width 560 height 256
click at [488, 73] on div "全選" at bounding box center [480, 74] width 19 height 9
click at [548, 77] on button "搜尋" at bounding box center [538, 75] width 29 height 11
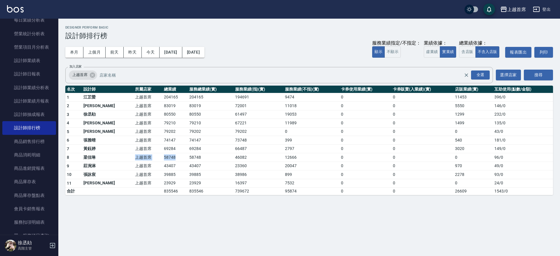
drag, startPoint x: 98, startPoint y: 160, endPoint x: 163, endPoint y: 160, distance: 64.5
click at [163, 160] on tr "8 [PERSON_NAME]首席 58748 58748 46082 12666 0 0 0 96 / 0" at bounding box center [309, 157] width 488 height 9
click at [163, 160] on td "58748" at bounding box center [174, 157] width 25 height 9
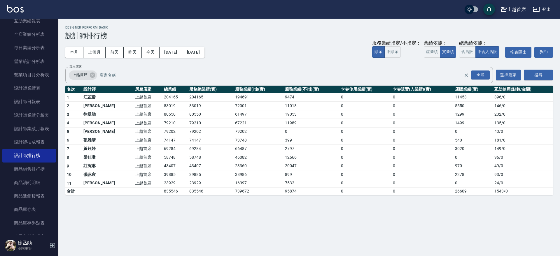
scroll to position [169, 0]
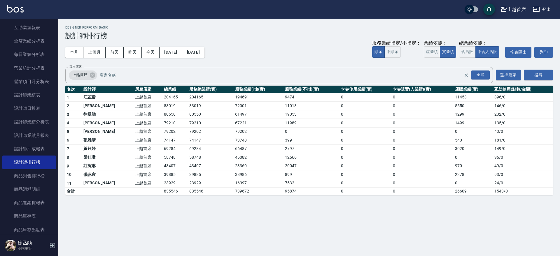
drag, startPoint x: 55, startPoint y: 112, endPoint x: 50, endPoint y: 110, distance: 4.6
click at [54, 111] on nav "櫃檯作業 打帳單 帳單列表 掛單列表 座位開單 營業儀表板 現金收支登錄 高階收支登錄 材料自購登錄 每日結帳 排班表 現場電腦打卡 掃碼打卡 預約管理 預約…" at bounding box center [29, 127] width 58 height 216
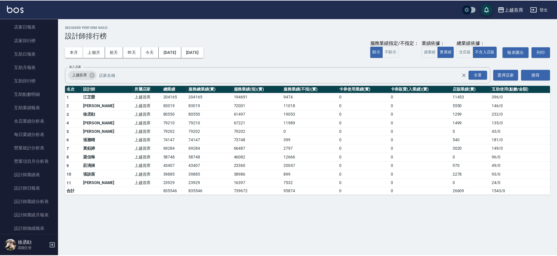
scroll to position [86, 0]
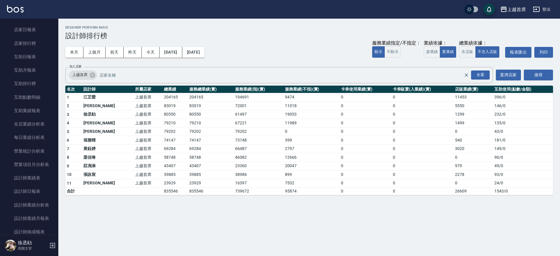
drag, startPoint x: 44, startPoint y: 79, endPoint x: 56, endPoint y: 72, distance: 13.8
click at [44, 80] on link "互助排行榜" at bounding box center [29, 83] width 54 height 13
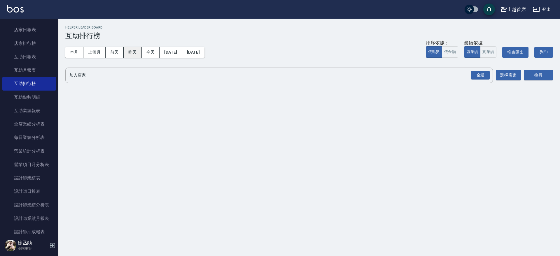
drag, startPoint x: 71, startPoint y: 52, endPoint x: 127, endPoint y: 49, distance: 55.5
click at [72, 52] on button "本月" at bounding box center [74, 52] width 18 height 11
click at [484, 50] on button "實業績" at bounding box center [488, 51] width 16 height 11
click at [482, 74] on div "全選" at bounding box center [480, 75] width 19 height 9
click at [543, 75] on button "搜尋" at bounding box center [538, 75] width 29 height 11
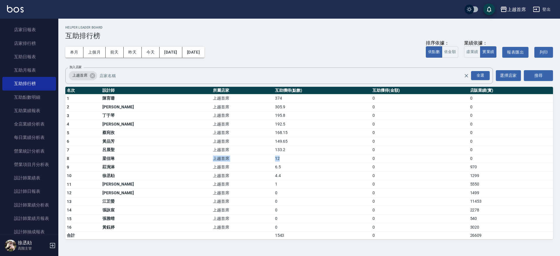
drag, startPoint x: 158, startPoint y: 162, endPoint x: 248, endPoint y: 159, distance: 90.5
click at [248, 159] on tr "8 [PERSON_NAME]首席 12 0 0" at bounding box center [309, 159] width 488 height 9
click at [274, 159] on td "12" at bounding box center [322, 159] width 97 height 9
click at [28, 186] on link "設計師日報表" at bounding box center [29, 191] width 54 height 13
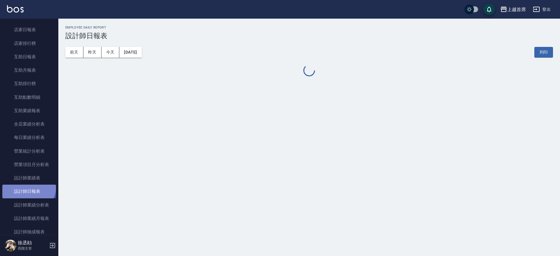
click at [28, 188] on link "設計師日報表" at bounding box center [29, 191] width 54 height 13
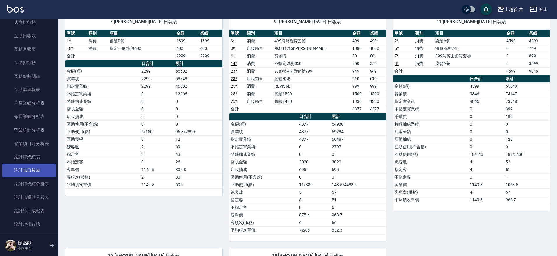
scroll to position [109, 0]
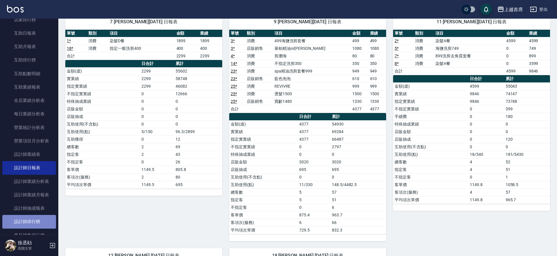
click at [49, 225] on link "設計師排行榜" at bounding box center [29, 221] width 54 height 13
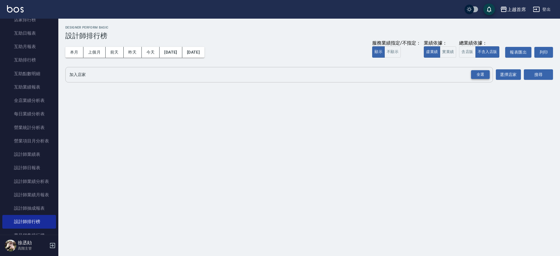
click at [484, 75] on div "全選" at bounding box center [480, 74] width 19 height 9
drag, startPoint x: 531, startPoint y: 72, endPoint x: 336, endPoint y: 64, distance: 195.3
click at [530, 73] on button "搜尋" at bounding box center [538, 75] width 29 height 11
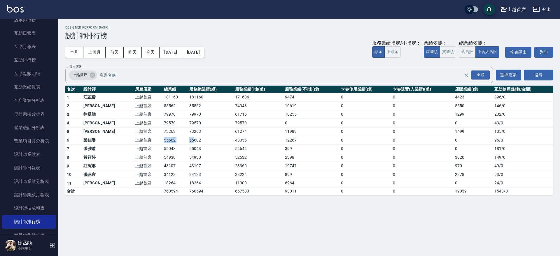
drag, startPoint x: 147, startPoint y: 139, endPoint x: 179, endPoint y: 140, distance: 32.7
click at [179, 140] on tr "6 [PERSON_NAME]首席 55602 55602 43335 12267 0 0 0 96 / 0" at bounding box center [309, 140] width 488 height 9
click at [450, 54] on button "實業績" at bounding box center [448, 51] width 16 height 11
drag, startPoint x: 143, startPoint y: 157, endPoint x: 171, endPoint y: 155, distance: 28.0
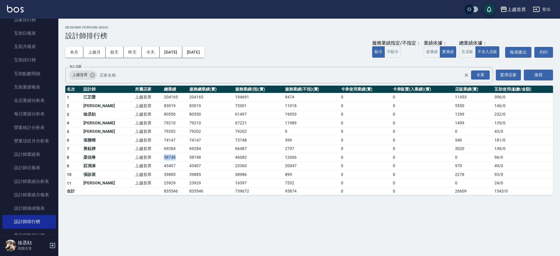
click at [171, 155] on tr "8 [PERSON_NAME]首席 58748 58748 46082 12666 0 0 0 96 / 0" at bounding box center [309, 157] width 488 height 9
click at [171, 155] on td "58748" at bounding box center [174, 157] width 25 height 9
drag, startPoint x: 165, startPoint y: 180, endPoint x: 168, endPoint y: 181, distance: 3.0
click at [166, 181] on td "23929" at bounding box center [174, 183] width 25 height 9
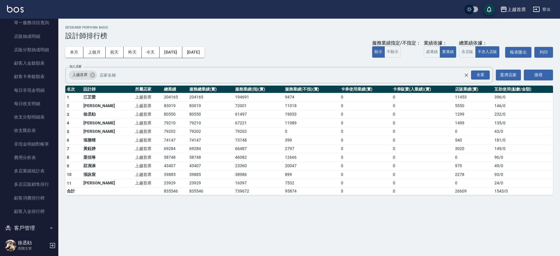
scroll to position [485, 0]
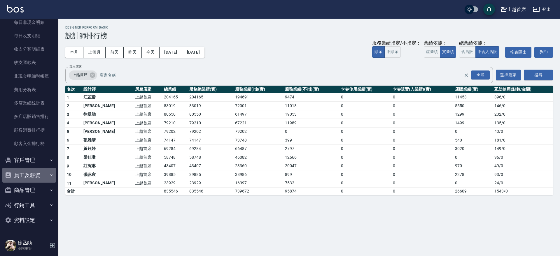
click at [40, 180] on button "員工及薪資" at bounding box center [29, 175] width 54 height 15
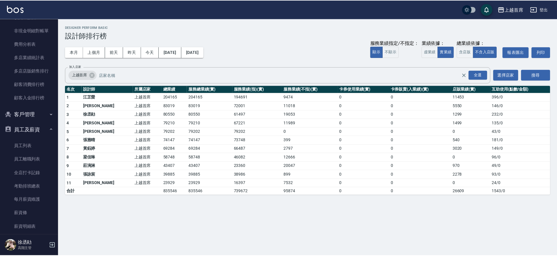
scroll to position [533, 0]
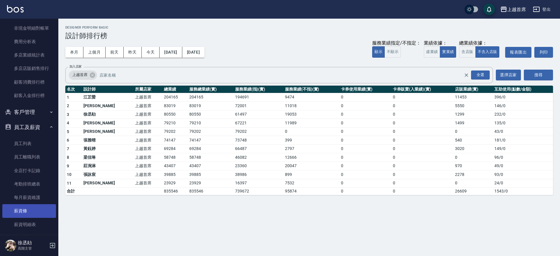
click at [36, 210] on link "薪資條" at bounding box center [29, 210] width 54 height 13
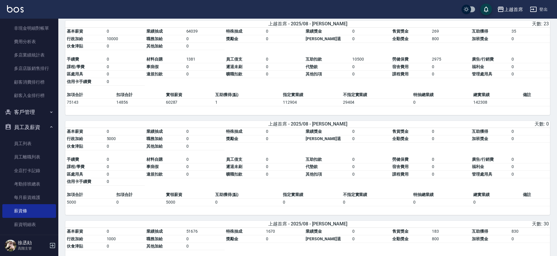
scroll to position [165, 0]
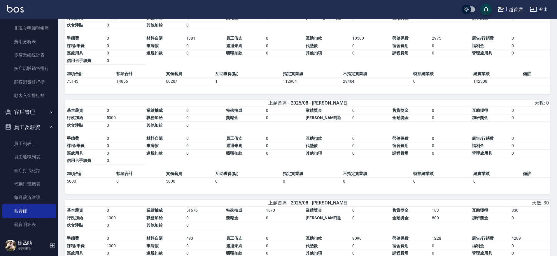
drag, startPoint x: 331, startPoint y: 187, endPoint x: 321, endPoint y: 218, distance: 32.3
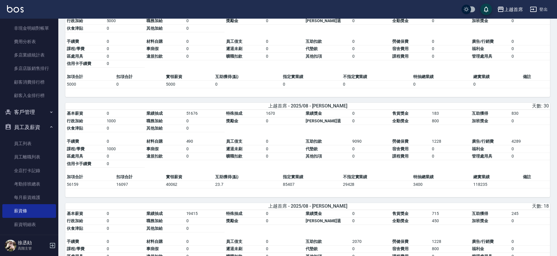
scroll to position [360, 0]
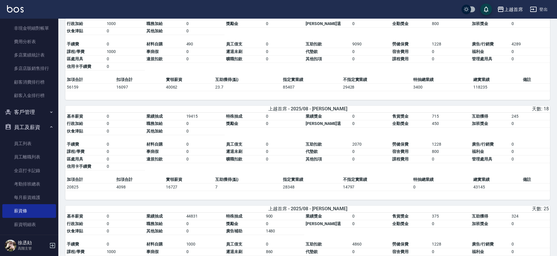
drag, startPoint x: 120, startPoint y: 136, endPoint x: 205, endPoint y: 188, distance: 99.0
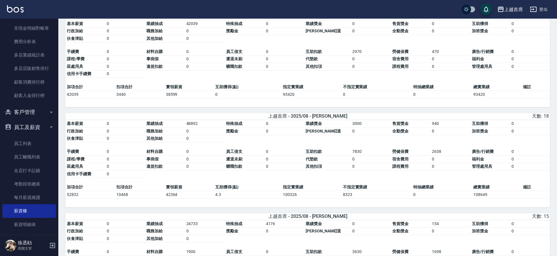
drag, startPoint x: 352, startPoint y: 176, endPoint x: 344, endPoint y: 210, distance: 34.8
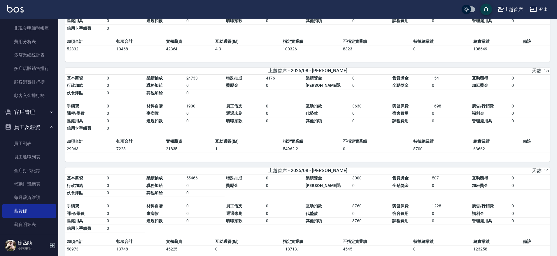
drag, startPoint x: 333, startPoint y: 166, endPoint x: 319, endPoint y: 195, distance: 31.8
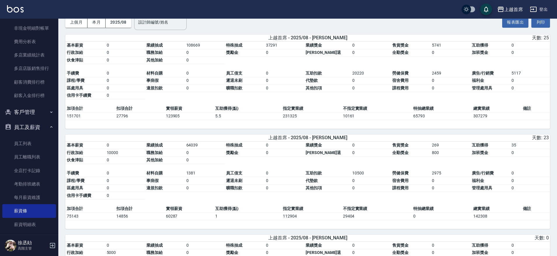
scroll to position [0, 0]
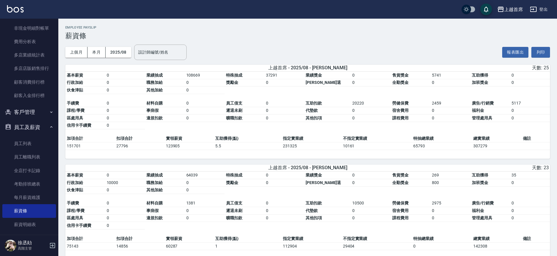
drag, startPoint x: 253, startPoint y: 167, endPoint x: 248, endPoint y: 104, distance: 63.5
click at [34, 209] on link "薪資條" at bounding box center [29, 210] width 54 height 13
click at [43, 214] on link "薪資條" at bounding box center [29, 210] width 54 height 13
click at [44, 127] on button "員工及薪資" at bounding box center [29, 127] width 54 height 15
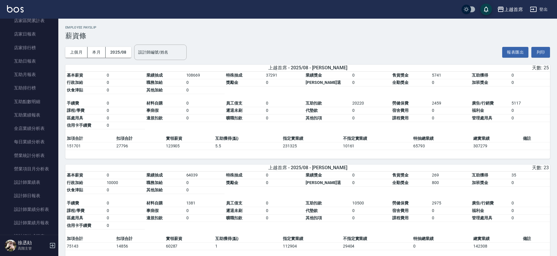
scroll to position [62, 0]
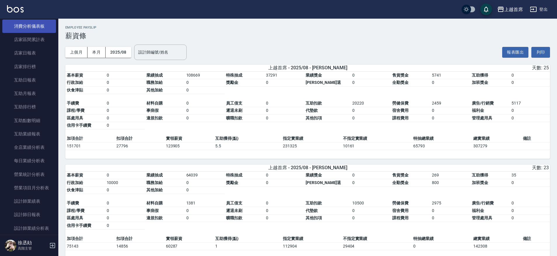
click at [40, 29] on link "消費分析儀表板" at bounding box center [29, 26] width 54 height 13
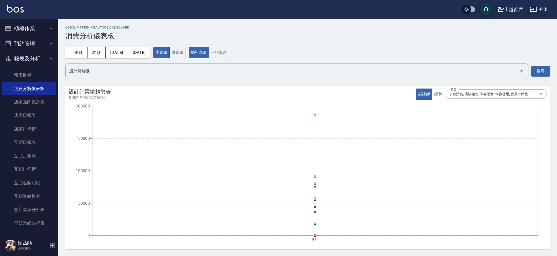
click at [36, 31] on button "櫃檯作業" at bounding box center [29, 28] width 54 height 15
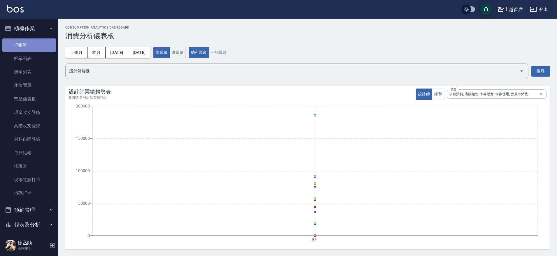
click at [36, 42] on link "打帳單" at bounding box center [29, 45] width 54 height 13
